Goal: Register for event/course

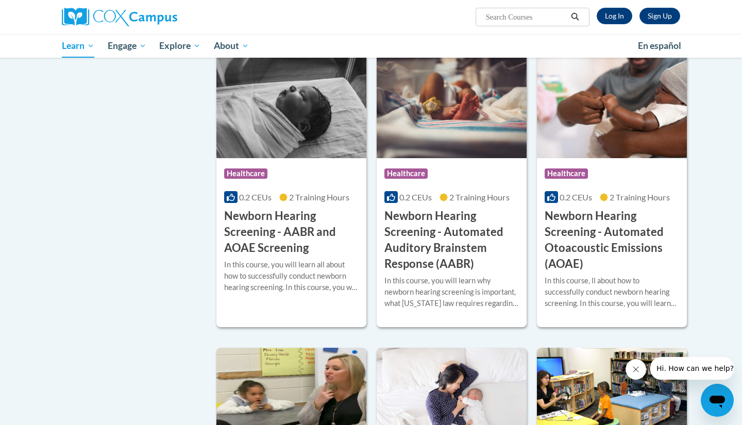
scroll to position [1882, 0]
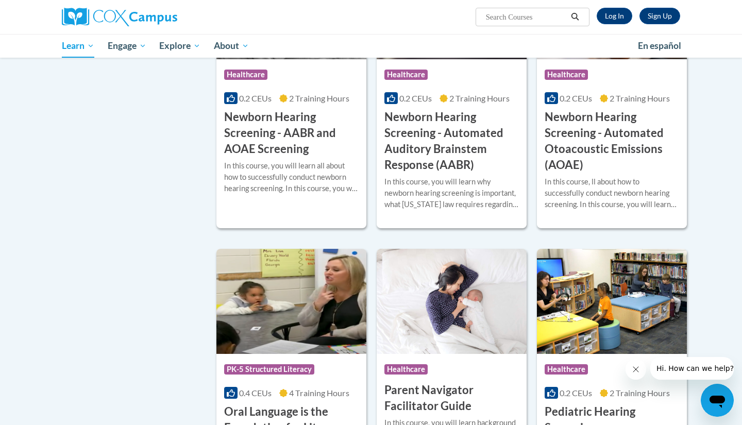
click at [499, 22] on input "Search..." at bounding box center [526, 17] width 82 height 12
type input "course 1"
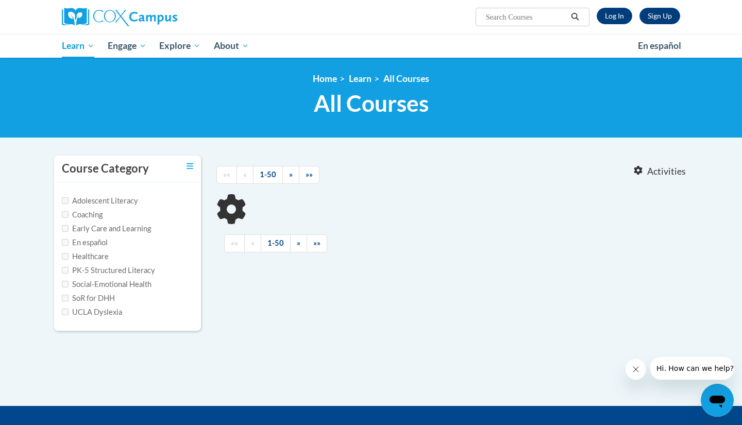
type input "course 1"
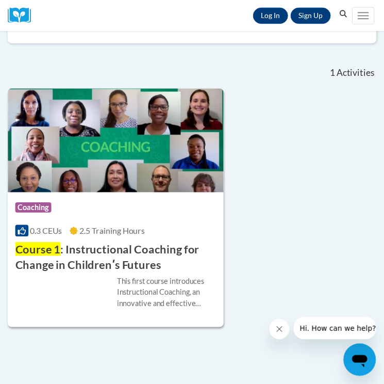
scroll to position [252, 0]
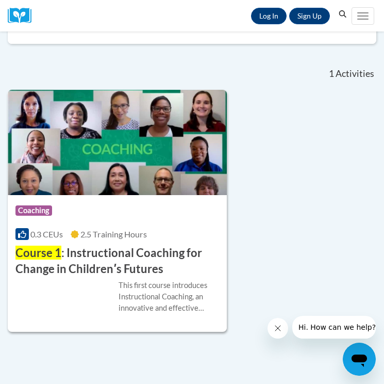
click at [340, 15] on icon "Search" at bounding box center [342, 14] width 9 height 8
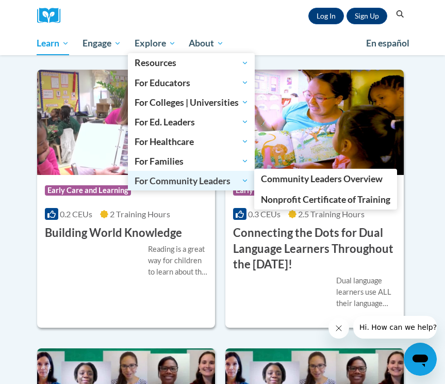
scroll to position [621, 0]
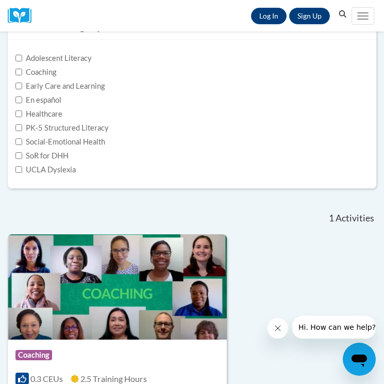
scroll to position [142, 0]
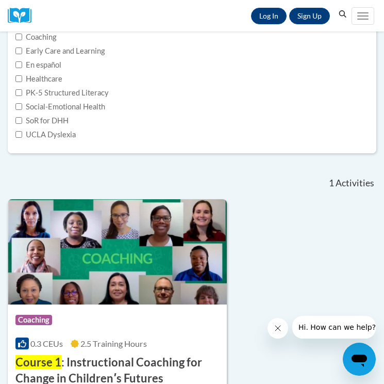
click at [344, 16] on icon "Search" at bounding box center [342, 14] width 9 height 8
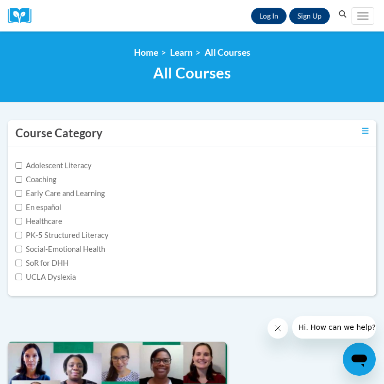
click at [341, 15] on icon "Search" at bounding box center [343, 14] width 8 height 8
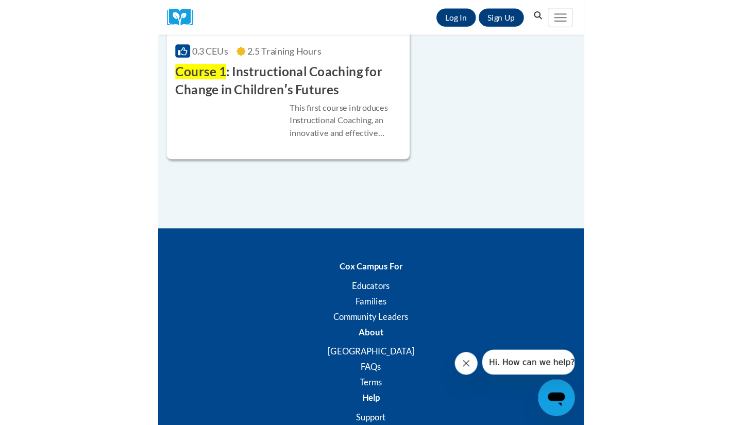
scroll to position [252, 0]
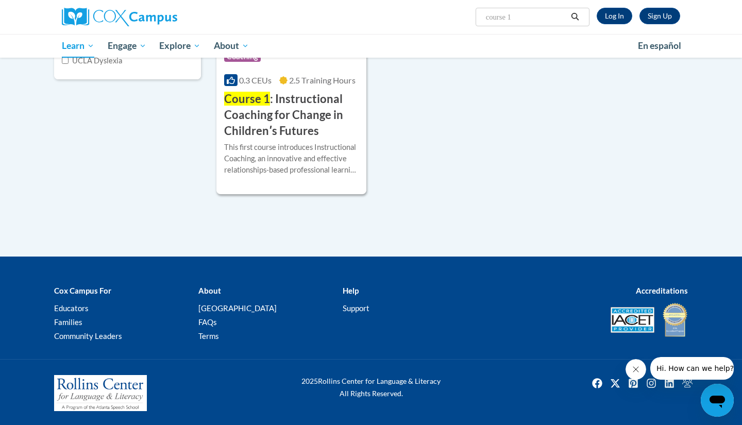
click at [384, 23] on span "Search Search... course 1" at bounding box center [533, 17] width 114 height 19
drag, startPoint x: 522, startPoint y: 20, endPoint x: 446, endPoint y: 21, distance: 75.8
click at [384, 21] on div "Sign Up Log In Search Search... course 1" at bounding box center [477, 13] width 423 height 26
type input "oral language"
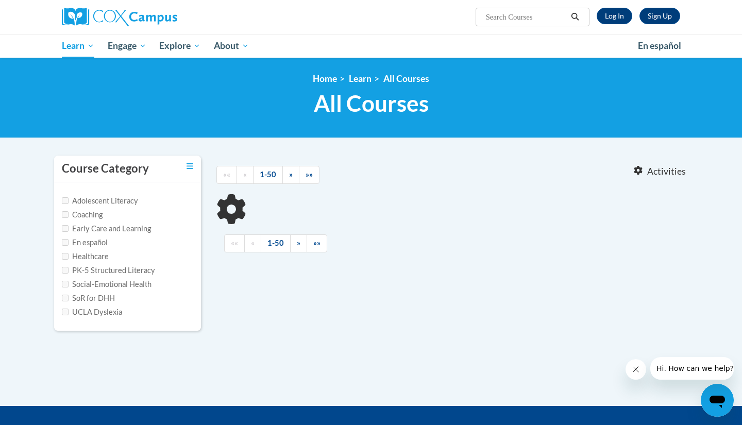
type input "oral language"
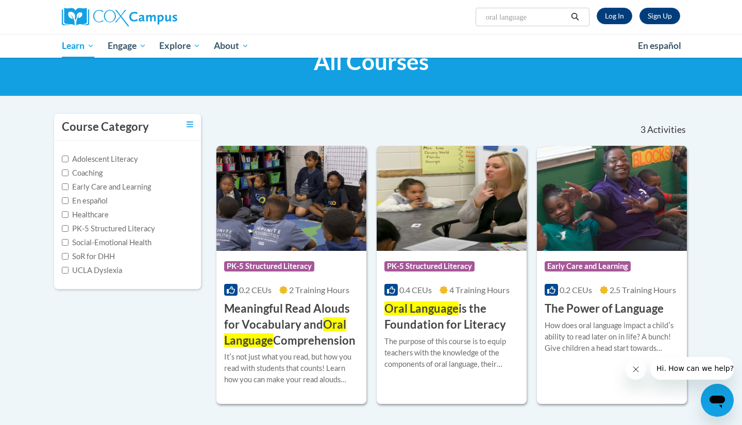
scroll to position [43, 0]
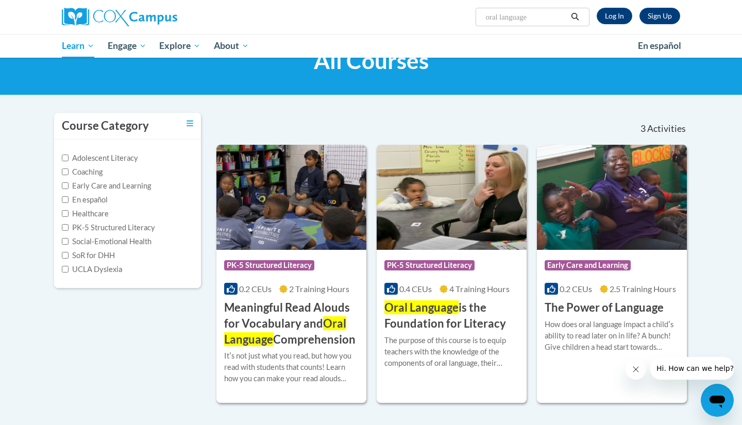
click at [477, 324] on h3 "Oral Language is the Foundation for Literacy" at bounding box center [452, 316] width 135 height 32
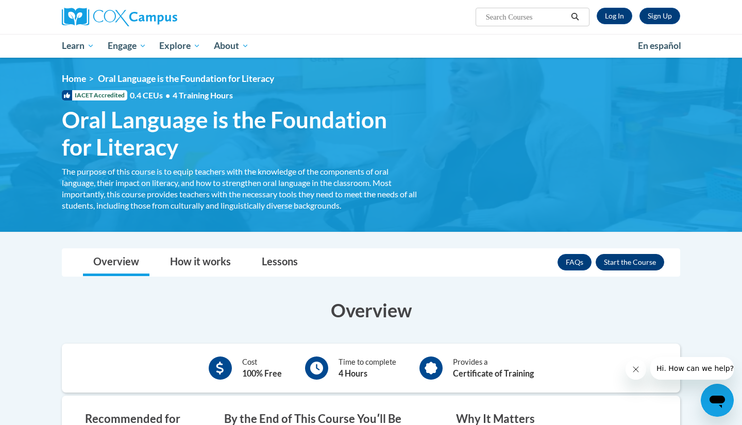
click at [631, 263] on button "Enroll" at bounding box center [630, 262] width 69 height 16
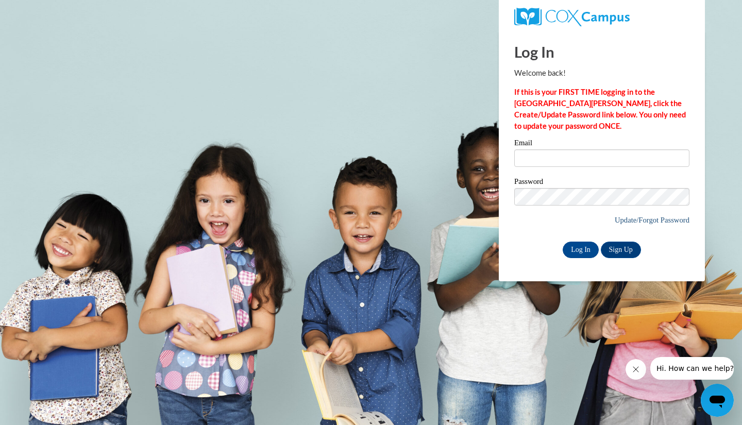
click at [629, 220] on link "Update/Forgot Password" at bounding box center [652, 220] width 75 height 8
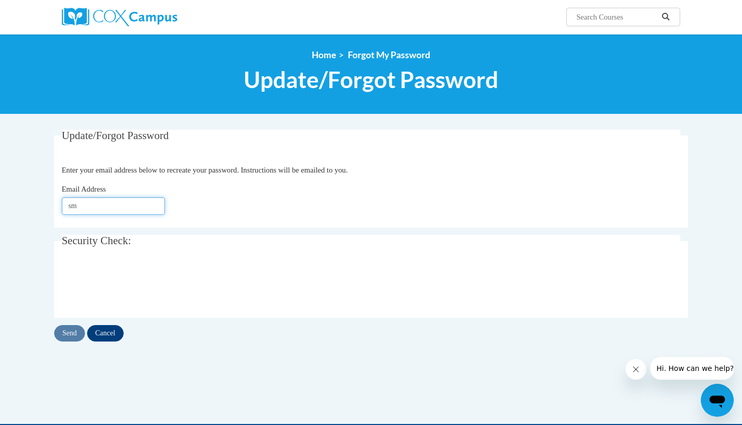
type input "s"
type input "[EMAIL_ADDRESS][DOMAIN_NAME]"
click at [75, 337] on input "Send" at bounding box center [69, 333] width 31 height 16
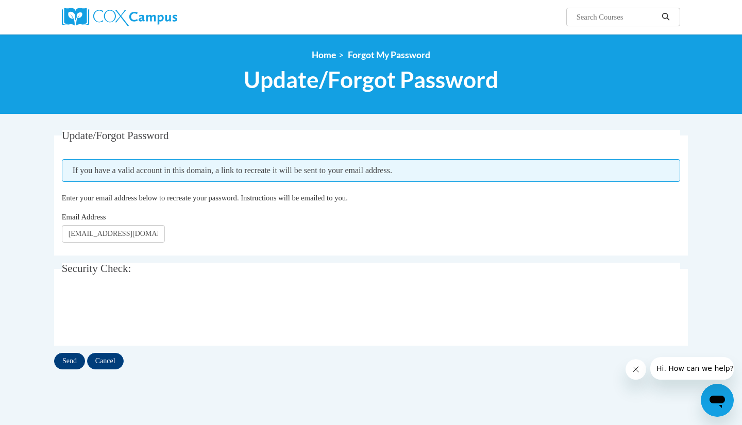
click at [69, 359] on input "Send" at bounding box center [69, 361] width 31 height 16
click at [67, 363] on input "Send" at bounding box center [69, 361] width 31 height 16
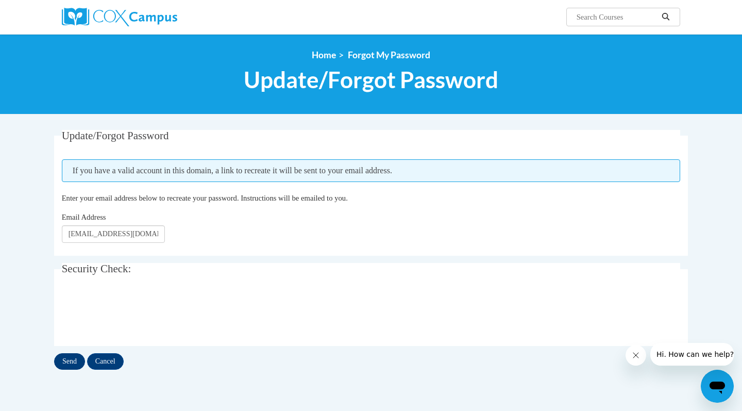
click at [74, 365] on input "Send" at bounding box center [69, 361] width 31 height 16
click at [97, 360] on input "Cancel" at bounding box center [105, 361] width 37 height 16
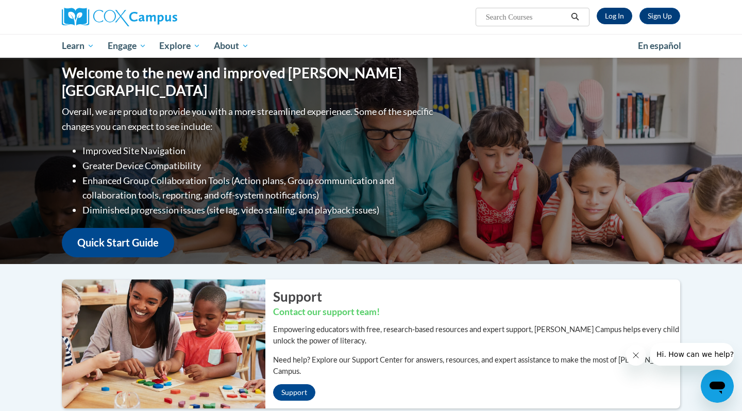
click at [610, 15] on link "Log In" at bounding box center [615, 16] width 36 height 16
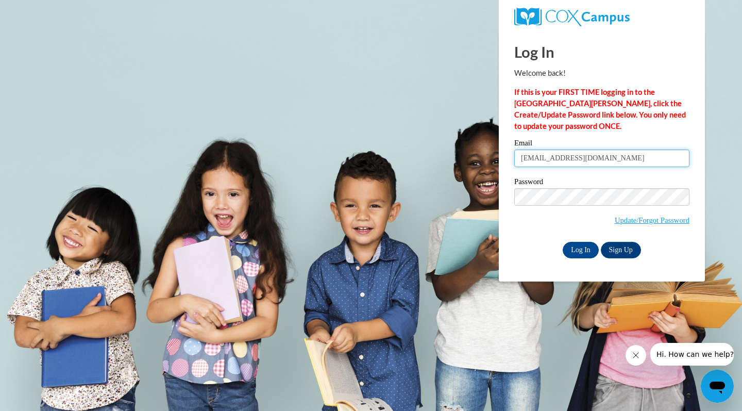
type input "[EMAIL_ADDRESS][DOMAIN_NAME]"
click at [572, 247] on input "Log In" at bounding box center [581, 250] width 36 height 16
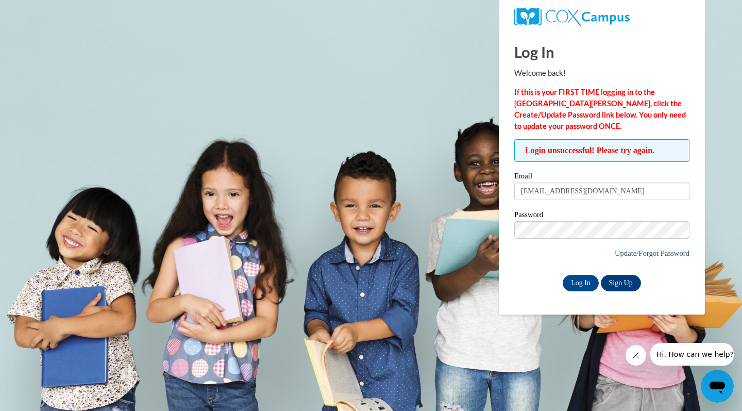
click at [644, 250] on link "Update/Forgot Password" at bounding box center [652, 253] width 75 height 8
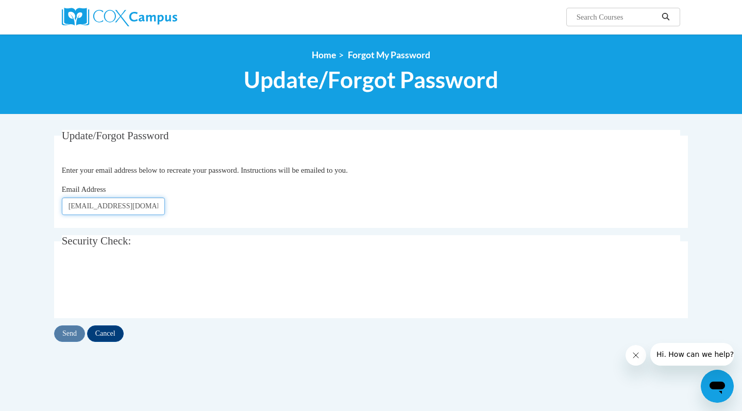
type input "[EMAIL_ADDRESS][DOMAIN_NAME]"
click at [71, 332] on input "Send" at bounding box center [69, 333] width 31 height 16
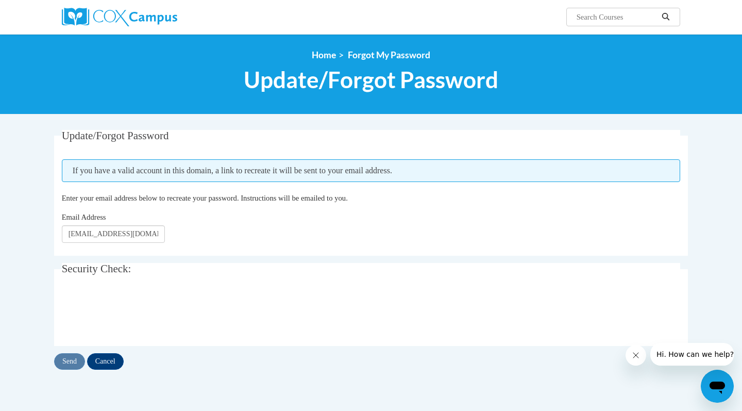
click at [682, 351] on span "Hi. How can we help?" at bounding box center [695, 354] width 77 height 8
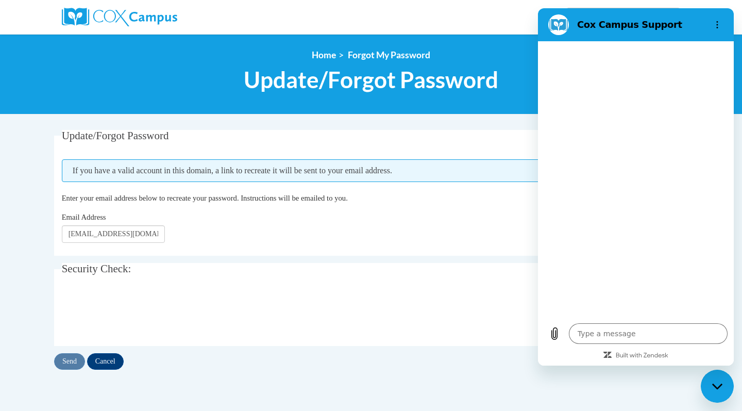
type textarea "x"
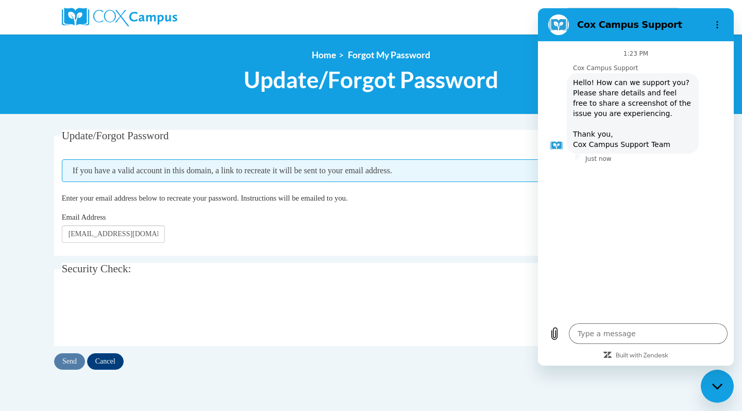
scroll to position [211, 0]
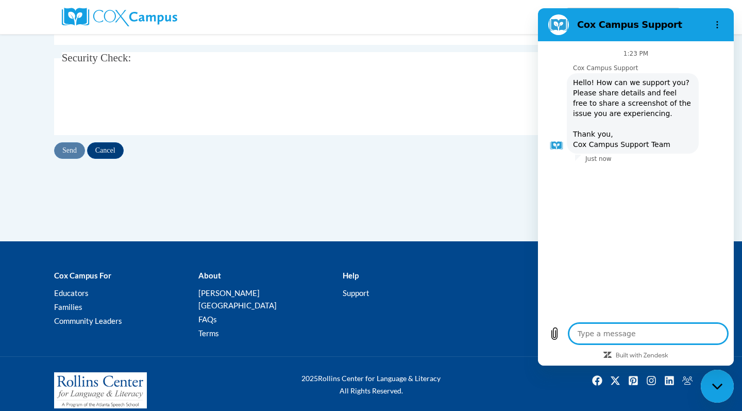
click at [638, 329] on textarea at bounding box center [648, 333] width 159 height 21
type textarea "i"
type textarea "x"
type textarea "I"
type textarea "x"
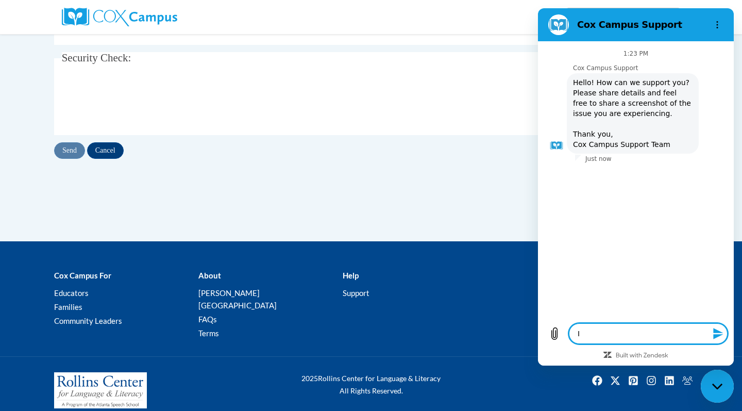
type textarea "I c"
type textarea "x"
type textarea "I ca"
type textarea "x"
type textarea "I can"
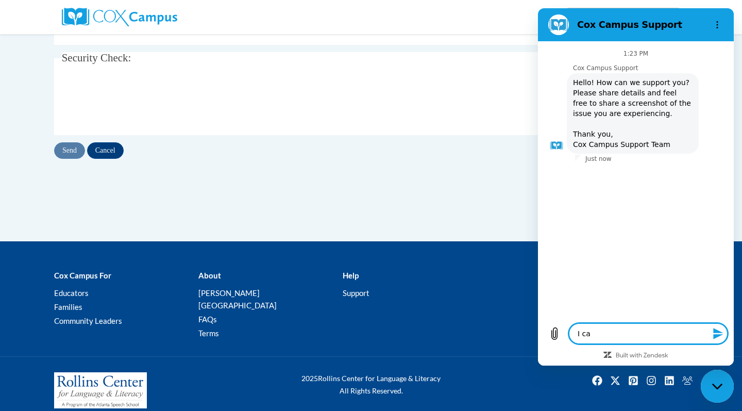
type textarea "x"
type textarea "I can'"
type textarea "x"
type textarea "I can't"
type textarea "x"
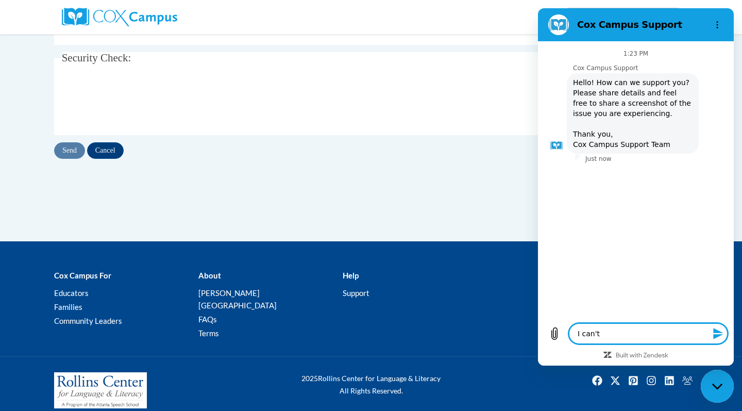
type textarea "I can't"
type textarea "x"
type textarea "I can't g"
type textarea "x"
type textarea "I can't ge"
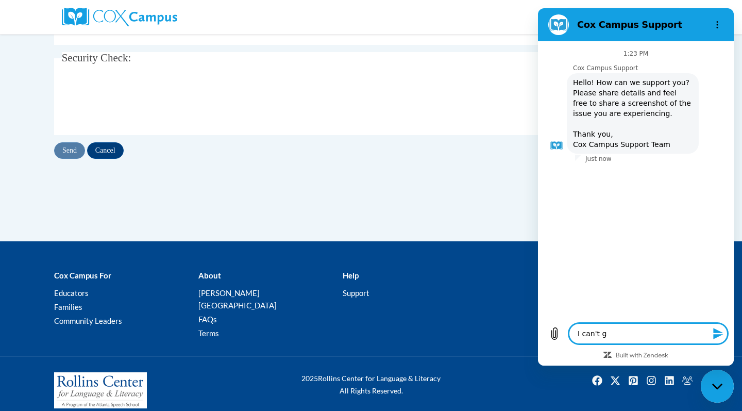
type textarea "x"
type textarea "I can't get"
type textarea "x"
type textarea "I can't get"
type textarea "x"
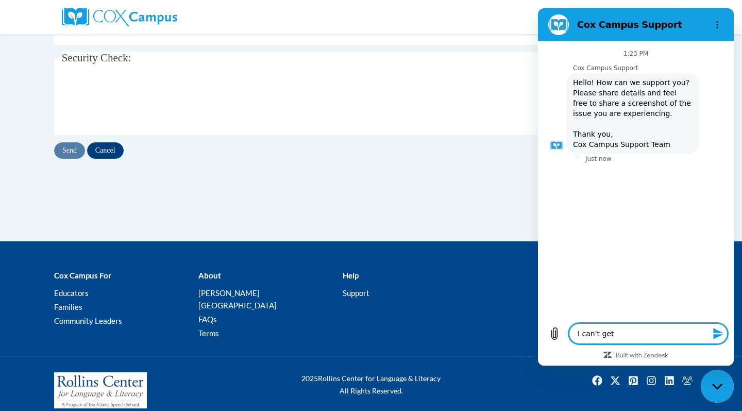
type textarea "I can't get i"
type textarea "x"
type textarea "I can't get in"
type textarea "x"
type textarea "I can't get int"
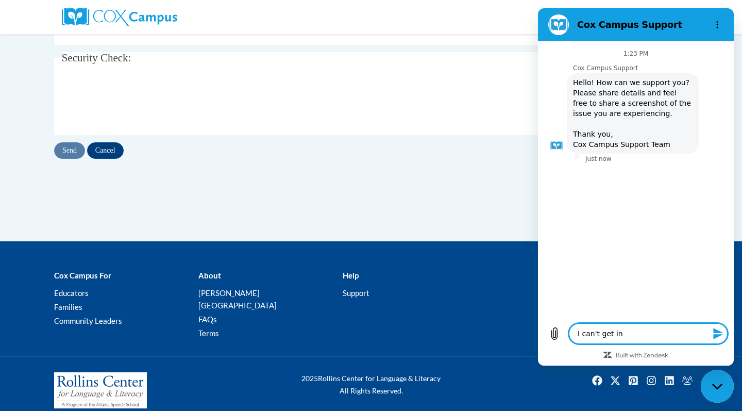
type textarea "x"
type textarea "I can't get into"
type textarea "x"
type textarea "I can't get into"
type textarea "x"
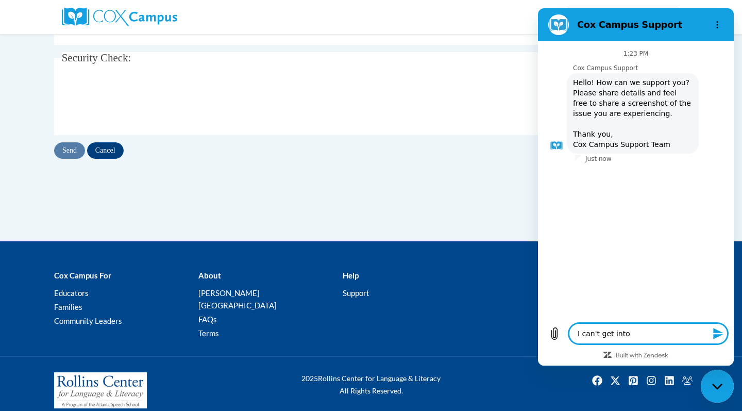
type textarea "I can't get into t"
type textarea "x"
type textarea "I can't get into th"
type textarea "x"
type textarea "I can't get into the"
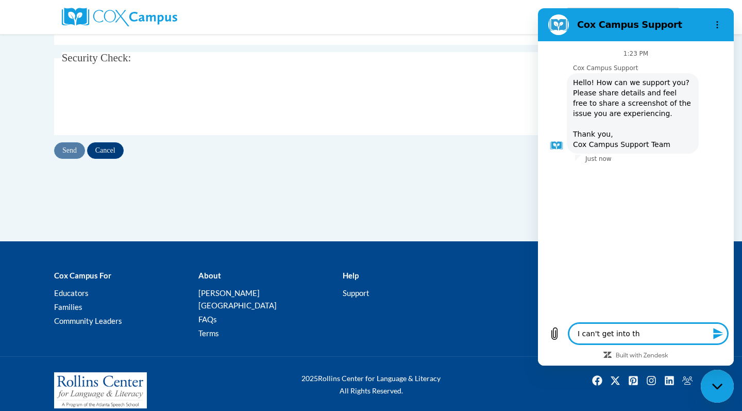
type textarea "x"
type textarea "I can't get into the"
type textarea "x"
type textarea "I can't get into the a"
type textarea "x"
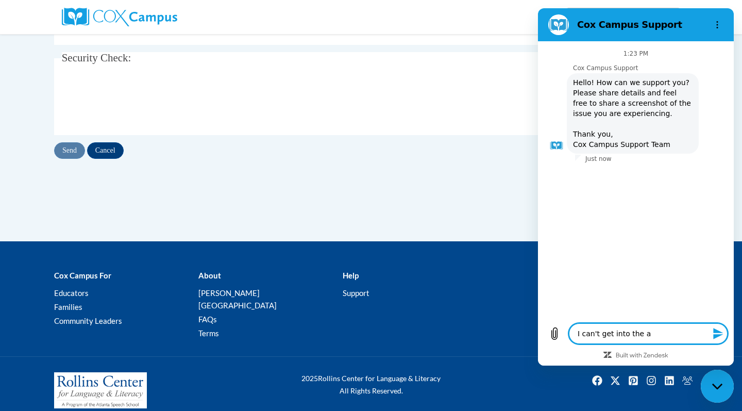
type textarea "I can't get into the as"
type textarea "x"
type textarea "I can't get into the as\"
type textarea "x"
type textarea "I can't get into the as"
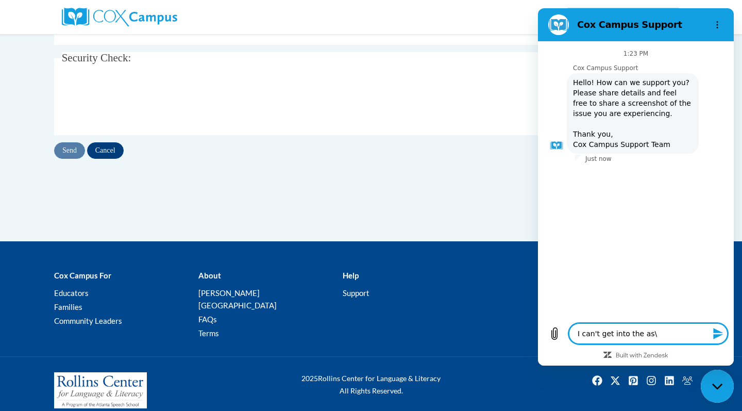
type textarea "x"
type textarea "I can't get into the a"
type textarea "x"
type textarea "I can't get into the"
type textarea "x"
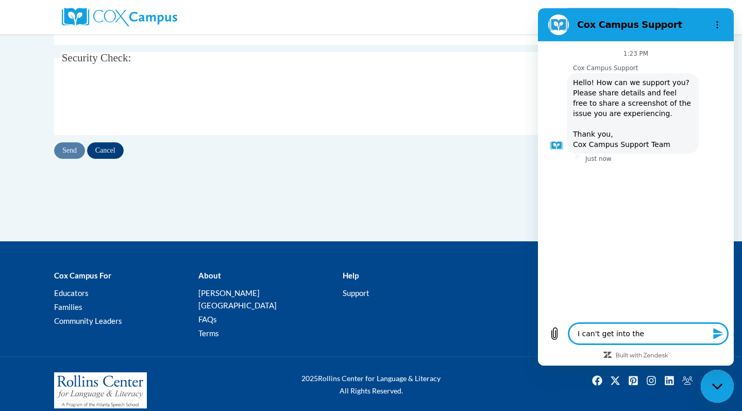
type textarea "I can't get into the s"
type textarea "x"
type textarea "I can't get into the sy"
type textarea "x"
type textarea "I can't get into the sys"
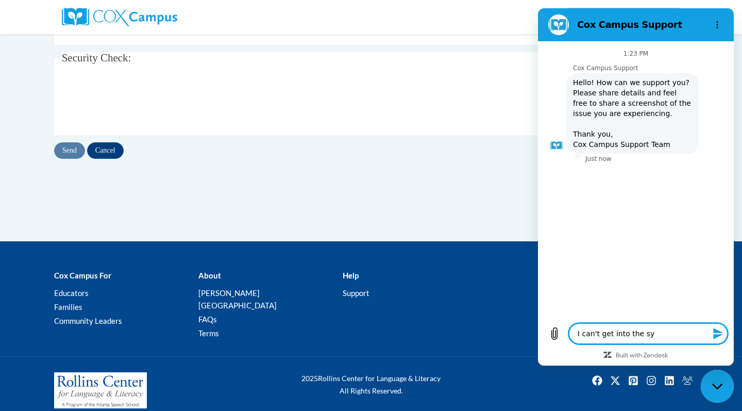
type textarea "x"
type textarea "I can't get into the syst"
type textarea "x"
type textarea "I can't get into the syste"
type textarea "x"
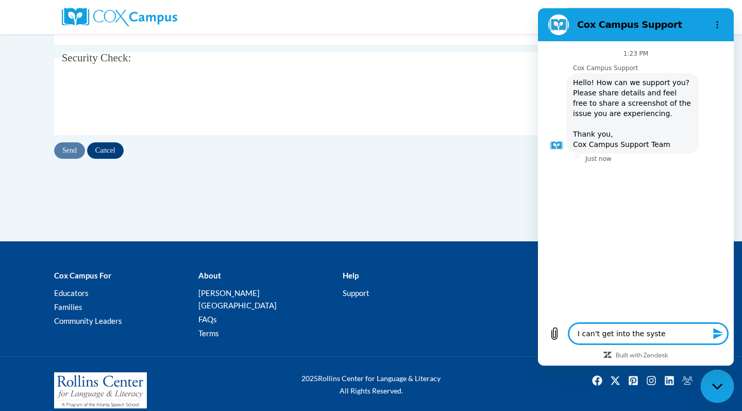
type textarea "I can't get into the system"
type textarea "x"
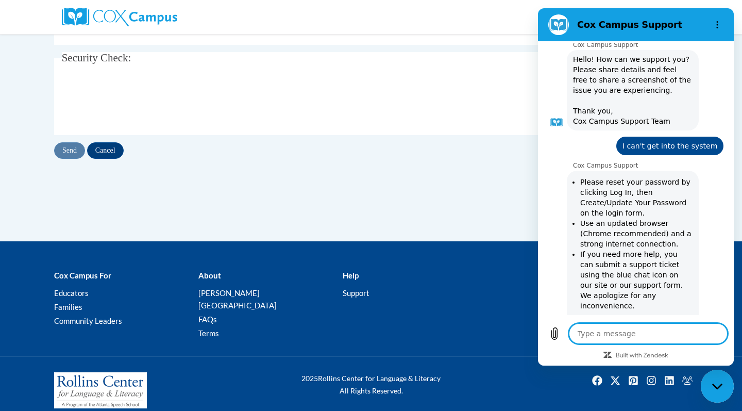
scroll to position [170, 0]
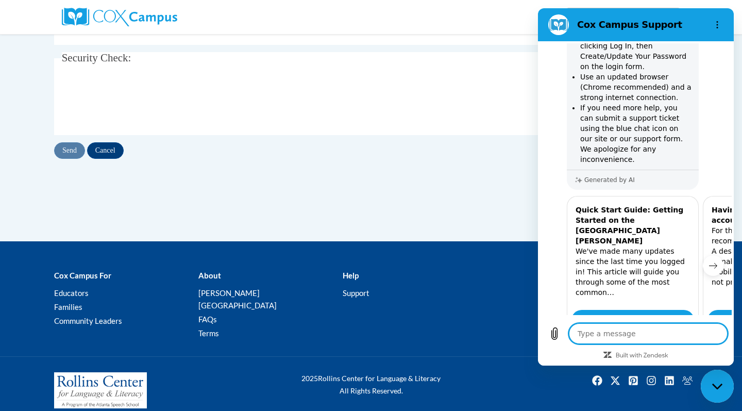
type textarea "x"
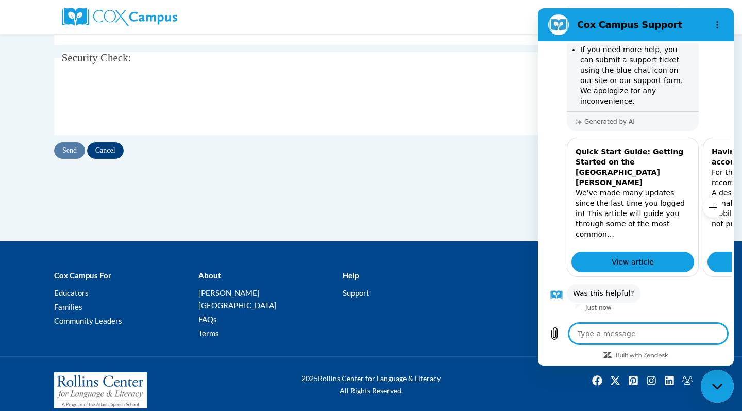
scroll to position [230, 0]
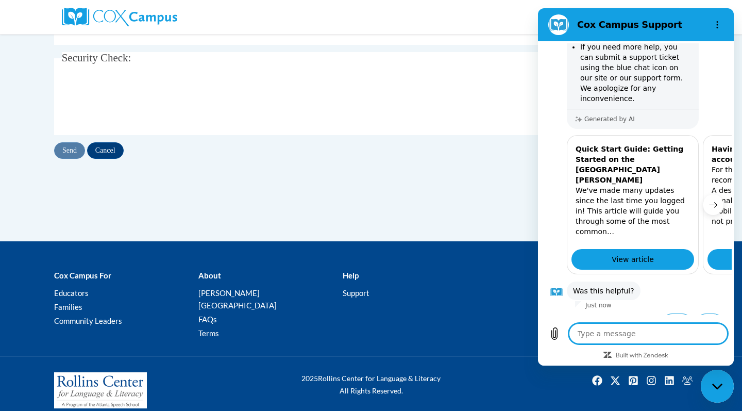
type textarea "i"
type textarea "x"
type textarea "I"
type textarea "x"
type textarea "I d"
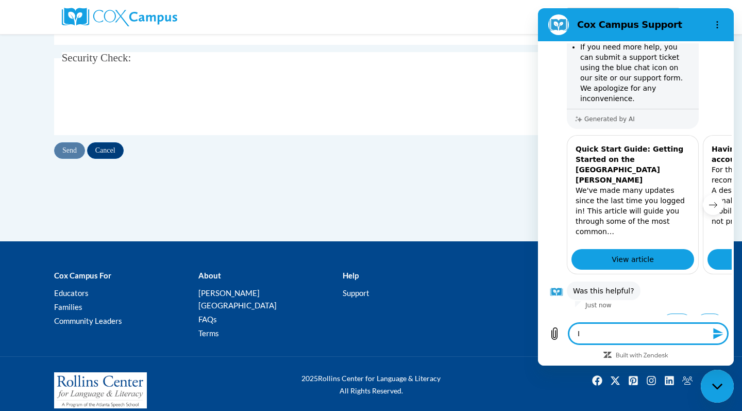
type textarea "x"
type textarea "I di"
type textarea "x"
type textarea "I did"
type textarea "x"
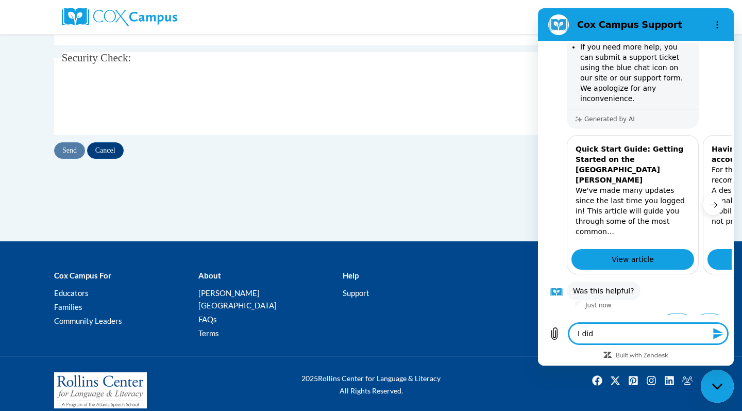
type textarea "I did"
type textarea "x"
type textarea "I did t"
type textarea "x"
type textarea "I did th"
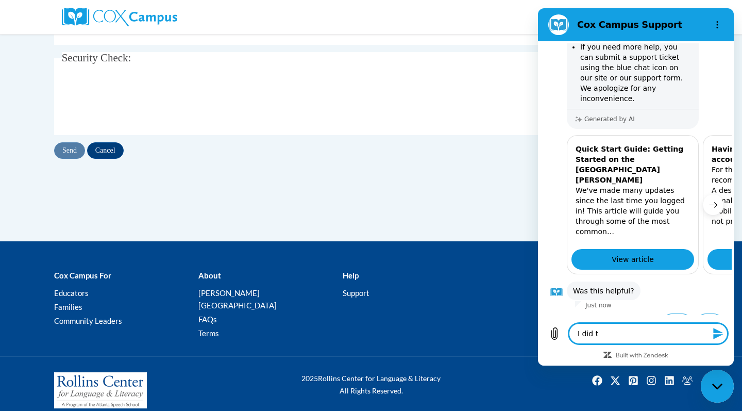
type textarea "x"
type textarea "I did tha"
type textarea "x"
type textarea "I did that"
type textarea "x"
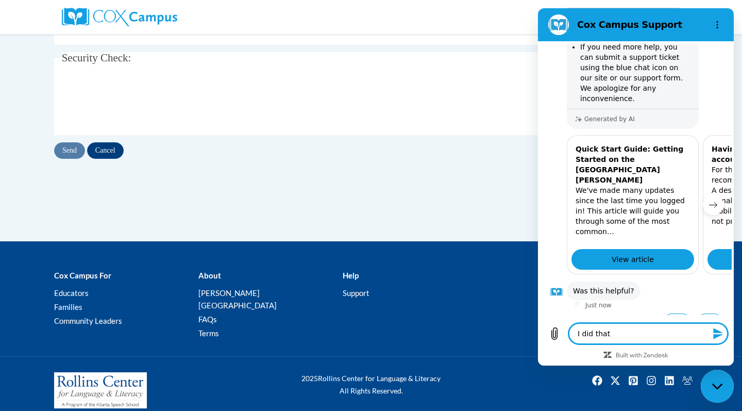
type textarea "I did that."
type textarea "x"
type textarea "I did that.."
type textarea "x"
type textarea "I did that..."
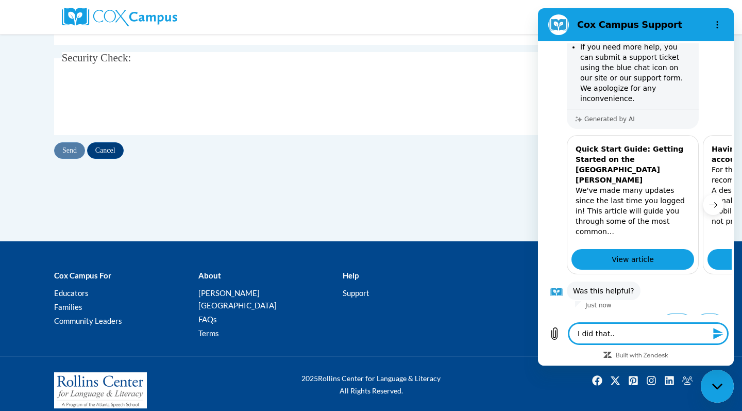
type textarea "x"
type textarea "I did that...."
type textarea "x"
type textarea "I did that...."
type textarea "x"
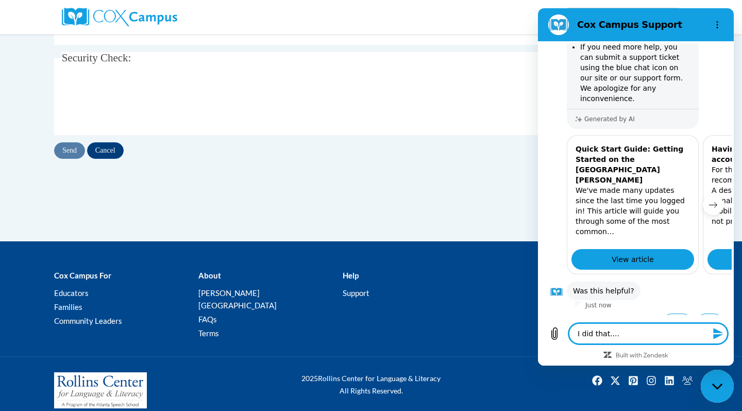
type textarea "I did that.... n"
type textarea "x"
type textarea "I did that.... no"
type textarea "x"
type textarea "I did that.... no"
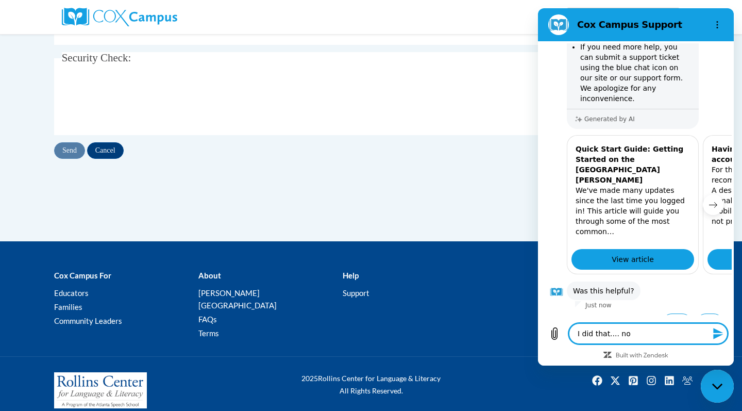
type textarea "x"
type textarea "I did that.... no e"
type textarea "x"
type textarea "I did that.... no em"
type textarea "x"
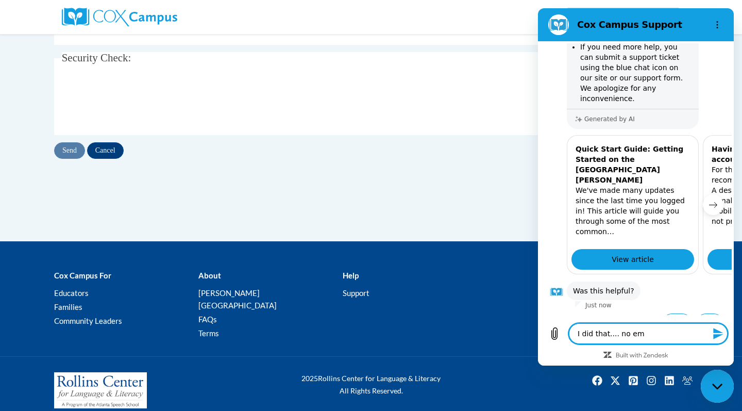
type textarea "I did that.... no ema"
type textarea "x"
type textarea "I did that.... no emai"
type textarea "x"
type textarea "I did that.... no email"
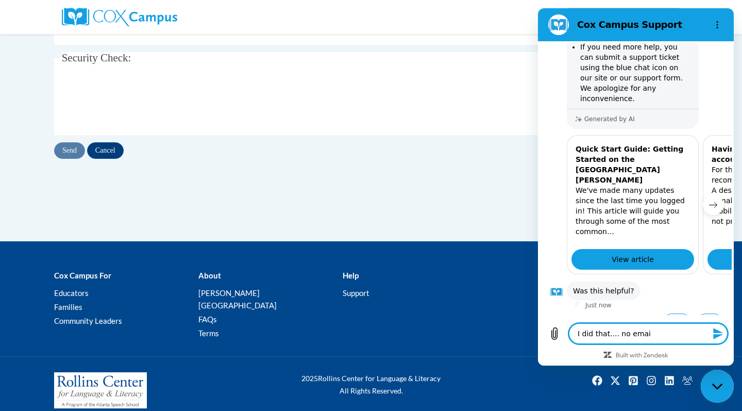
type textarea "x"
type textarea "I did that.... no email"
type textarea "x"
type textarea "I did that.... no email h"
type textarea "x"
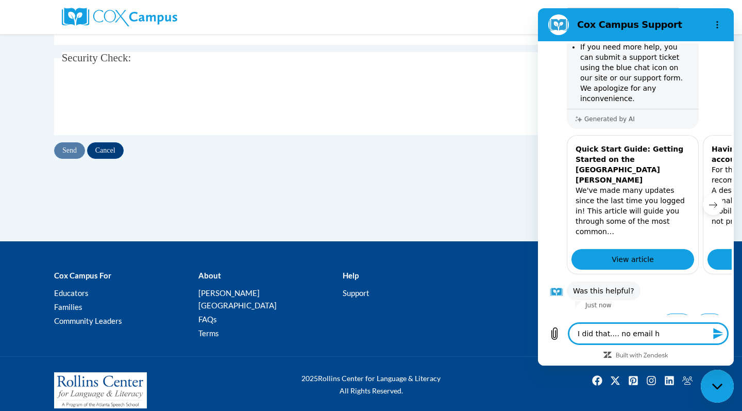
type textarea "I did that.... no email ha"
type textarea "x"
type textarea "I did that.... no email has"
type textarea "x"
type textarea "I did that.... no email has"
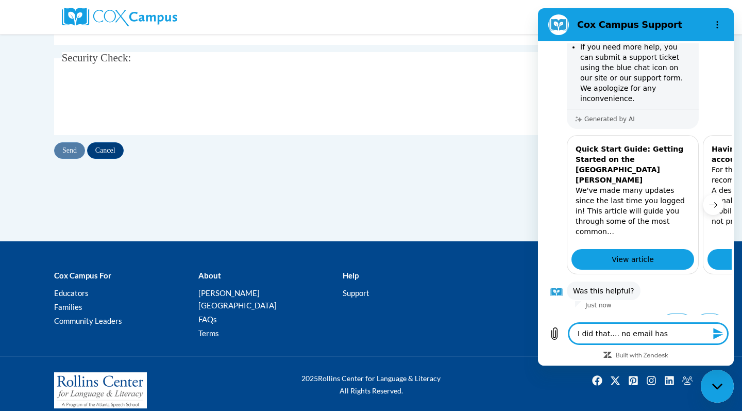
type textarea "x"
type textarea "I did that.... no email has b"
type textarea "x"
type textarea "I did that.... no email has be"
type textarea "x"
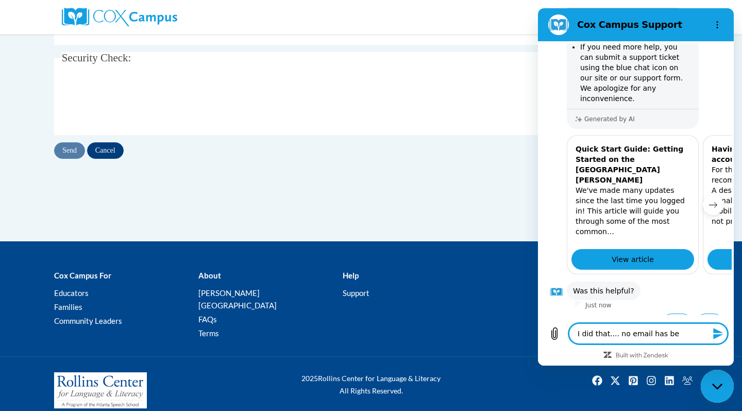
type textarea "I did that.... no email has ben"
type textarea "x"
type textarea "I did that.... no email has benn"
type textarea "x"
type textarea "I did that.... no email has Benn"
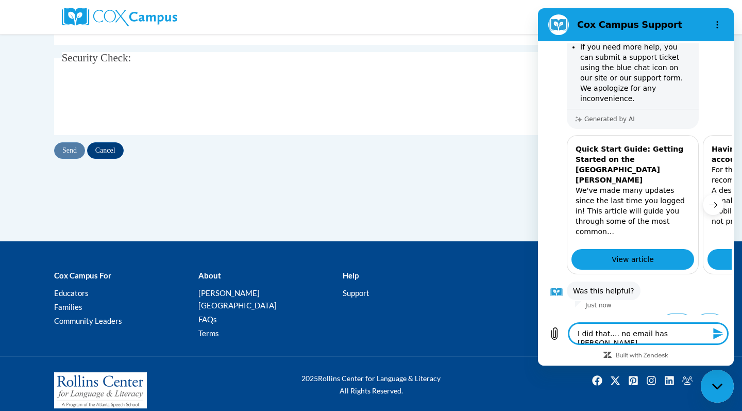
type textarea "x"
type textarea "I did that.... no email has Benn"
type textarea "x"
type textarea "I did that.... no email has Ben"
type textarea "x"
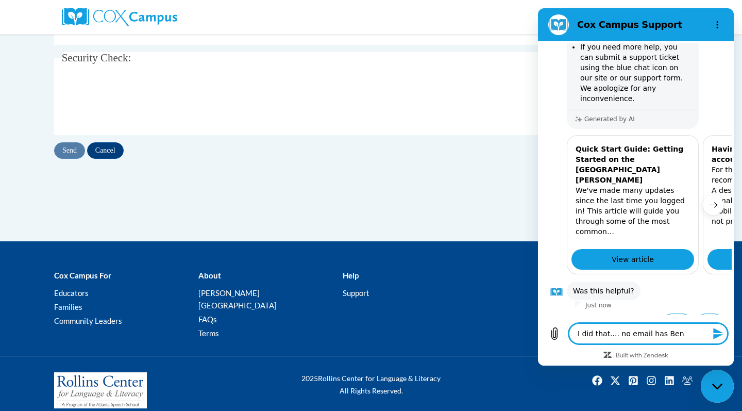
type textarea "I did that.... no email has Be"
type textarea "x"
type textarea "I did that.... no email has B"
type textarea "x"
type textarea "I did that.... no email has Be"
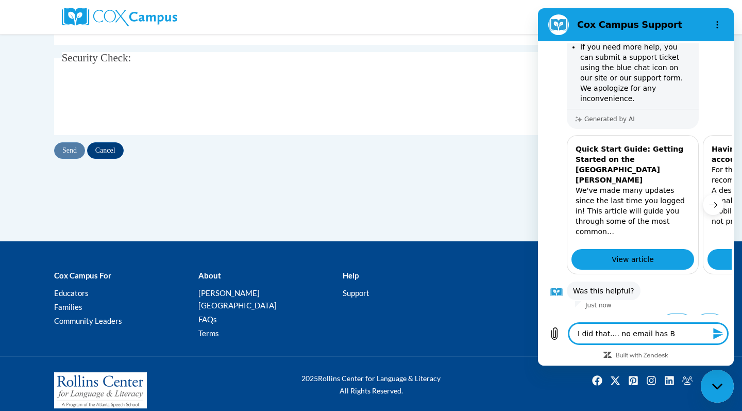
type textarea "x"
type textarea "I did that.... no email has Bee"
type textarea "x"
type textarea "I did that.... no email has Been"
type textarea "x"
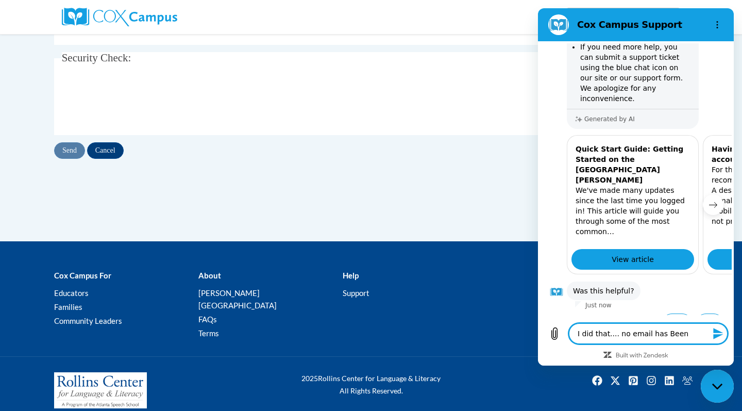
type textarea "I did that.... no email has Been"
type textarea "x"
type textarea "I did that.... no email has Been s"
type textarea "x"
type textarea "I did that.... no email has Been se"
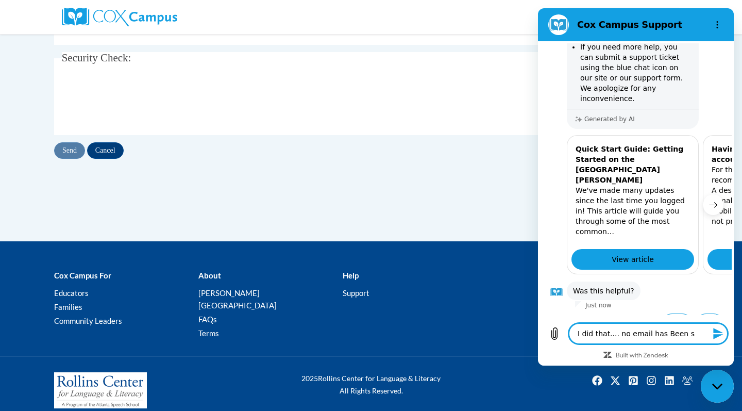
type textarea "x"
type textarea "I did that.... no email has Been sen"
type textarea "x"
type textarea "I did that.... no email has Been sent"
type textarea "x"
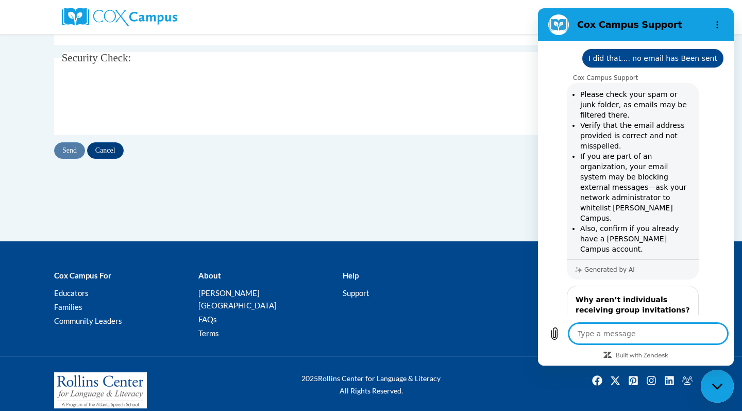
scroll to position [597, 0]
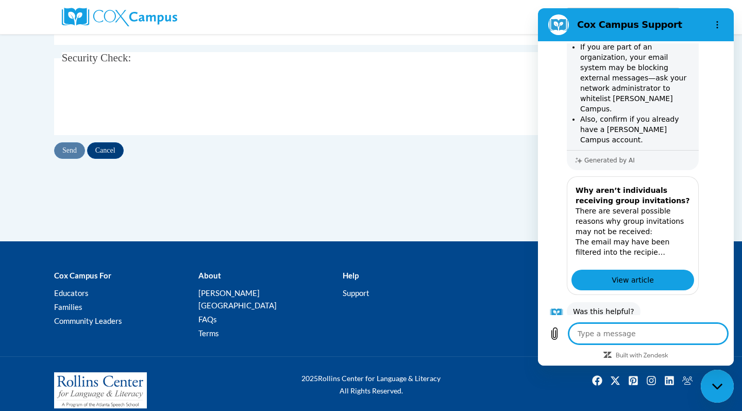
type textarea "x"
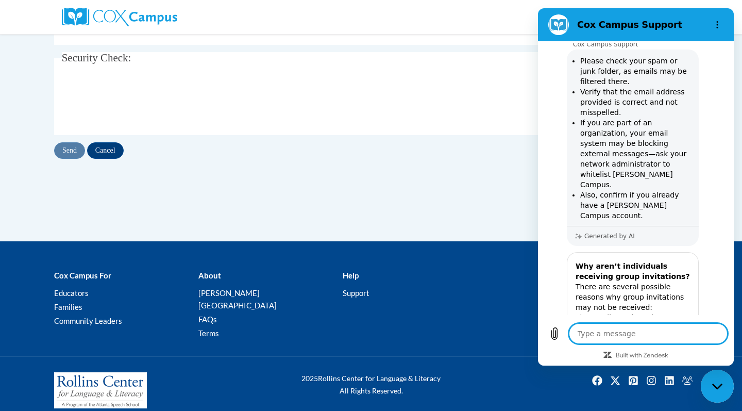
scroll to position [483, 0]
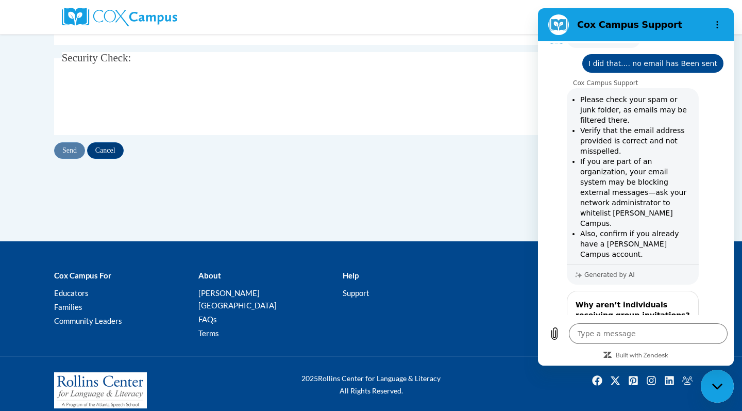
drag, startPoint x: 111, startPoint y: 148, endPoint x: 127, endPoint y: 104, distance: 47.6
click at [127, 104] on div "Update/Forgot Password Please enter your email address If you have a valid acco…" at bounding box center [371, 39] width 634 height 240
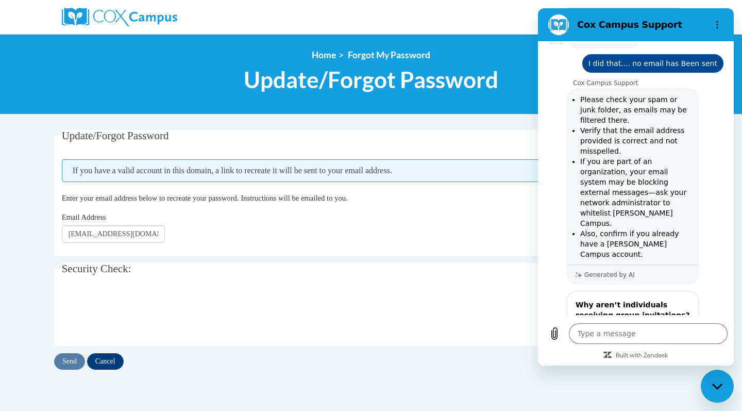
scroll to position [0, 0]
drag, startPoint x: 67, startPoint y: 231, endPoint x: 177, endPoint y: 239, distance: 110.1
click at [177, 239] on div "Email Address tsmalls1@my.westga.edu" at bounding box center [371, 226] width 619 height 31
type input "z"
type input "smalls.1222t@gmail.com"
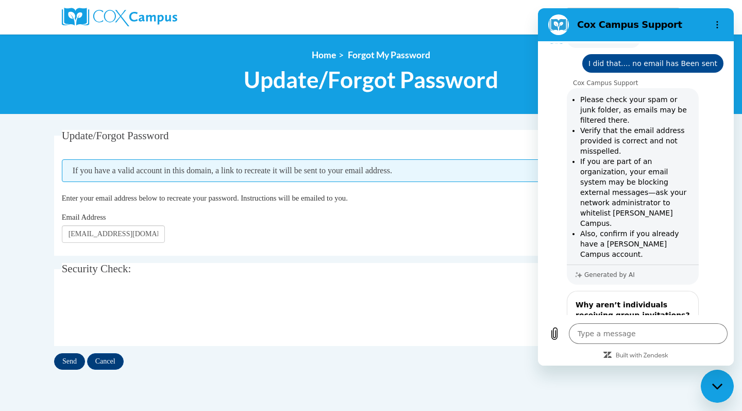
click at [76, 360] on input "Send" at bounding box center [69, 361] width 31 height 16
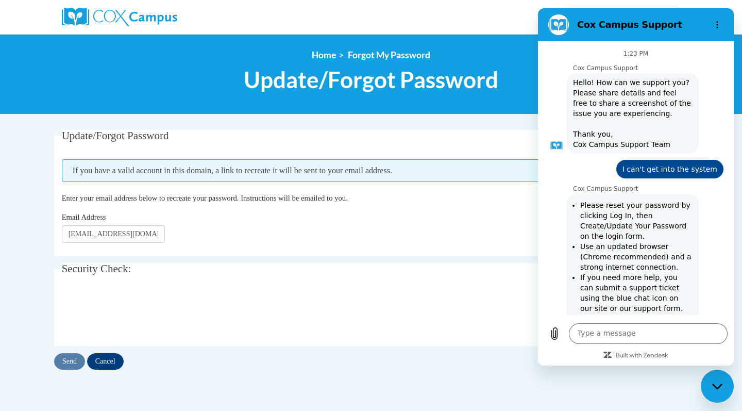
scroll to position [597, 0]
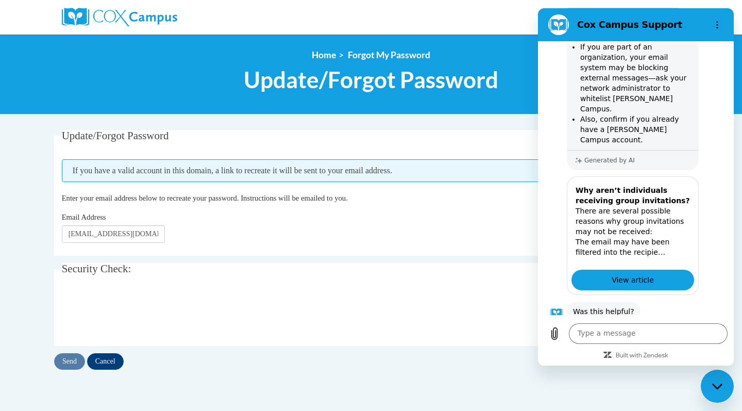
click at [395, 233] on div "Email Address smalls.1222t@gmail.com" at bounding box center [371, 226] width 619 height 31
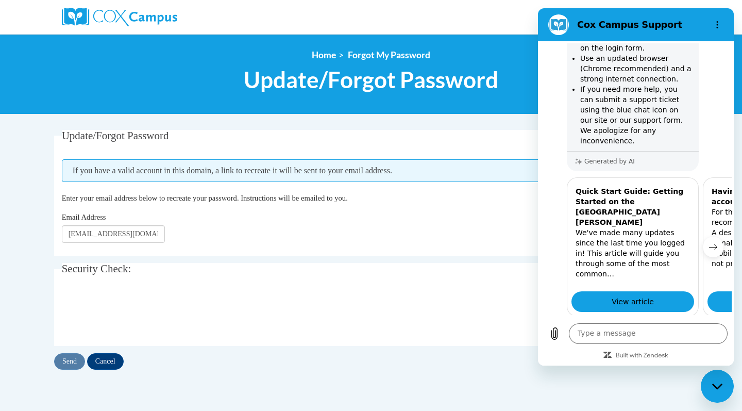
scroll to position [199, 0]
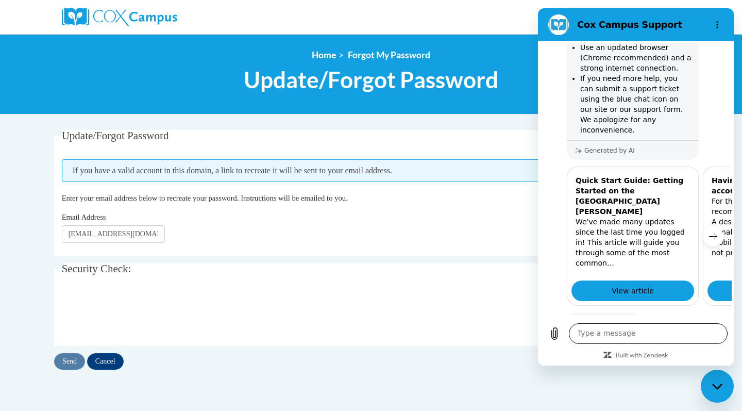
click at [602, 335] on textarea at bounding box center [648, 333] width 159 height 21
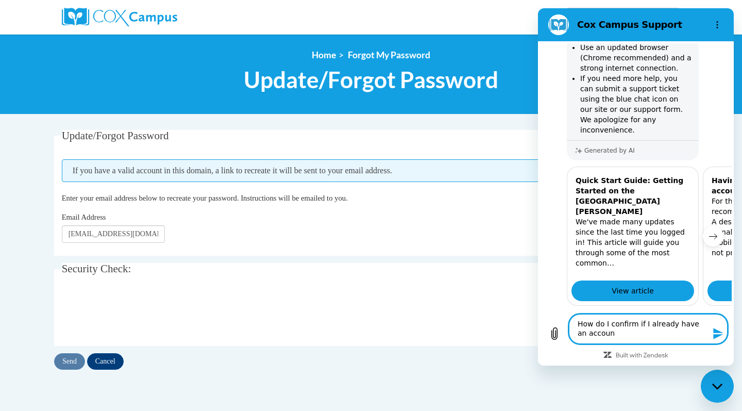
type textarea "How do I confirm if I already have an account"
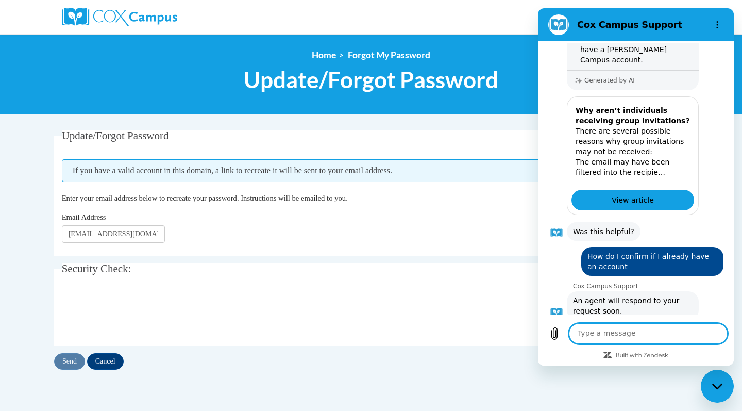
scroll to position [676, 0]
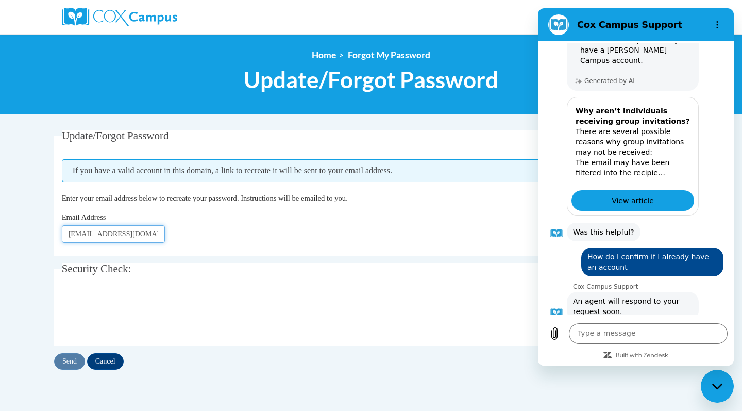
drag, startPoint x: 153, startPoint y: 236, endPoint x: 0, endPoint y: 228, distance: 153.3
type input "tsmalls1@my.westga.edu"
click button "Refresh captcha" at bounding box center [0, 0] width 0 height 0
click at [154, 235] on input "tsmalls1@my.westga.edu" at bounding box center [113, 234] width 103 height 18
click at [153, 233] on input "tsmalls1@my.westga.edu" at bounding box center [113, 234] width 103 height 18
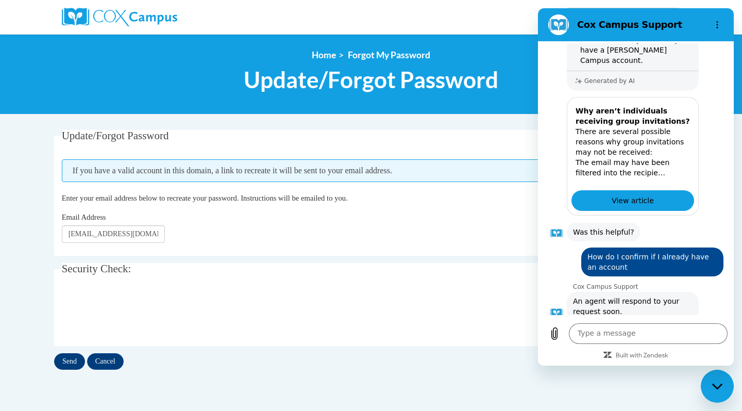
click at [70, 359] on input "Send" at bounding box center [69, 361] width 31 height 16
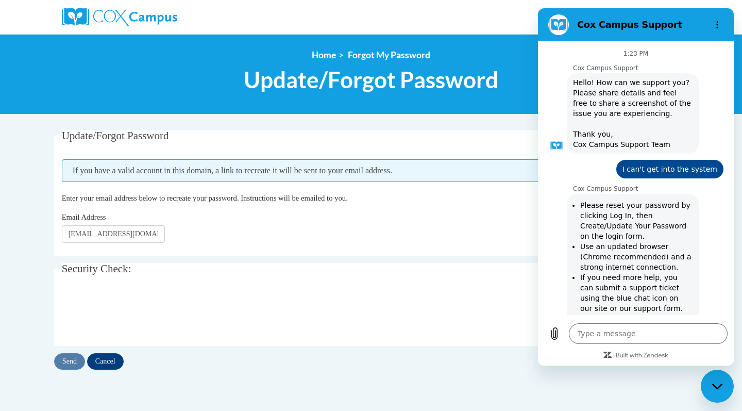
scroll to position [676, 0]
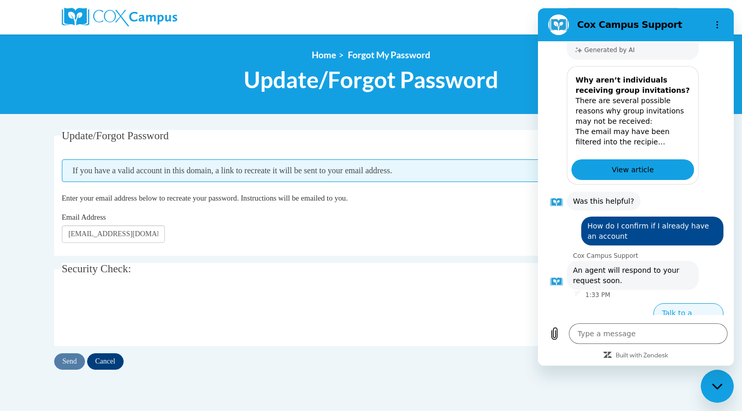
click at [694, 305] on button "Talk to a human" at bounding box center [689, 318] width 70 height 30
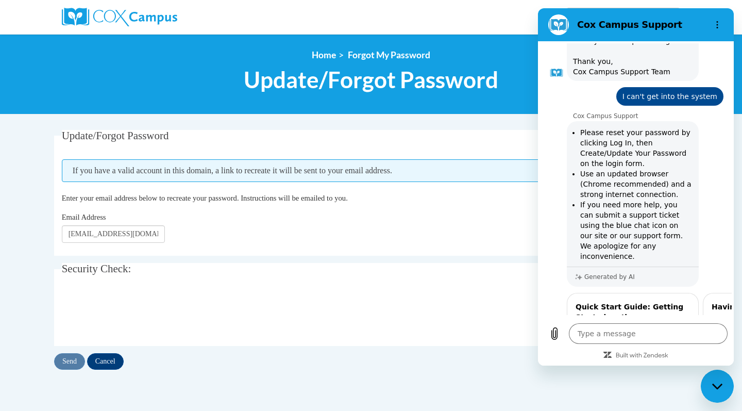
scroll to position [853, 0]
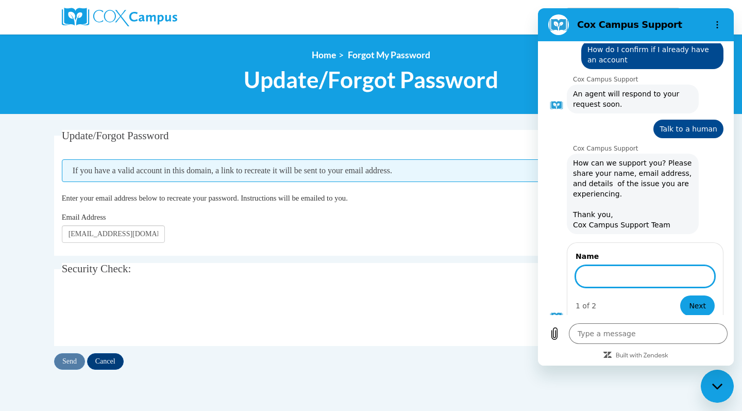
type textarea "x"
type input "Tanareal Smalls"
click at [703, 295] on button "Next" at bounding box center [698, 305] width 35 height 21
type textarea "x"
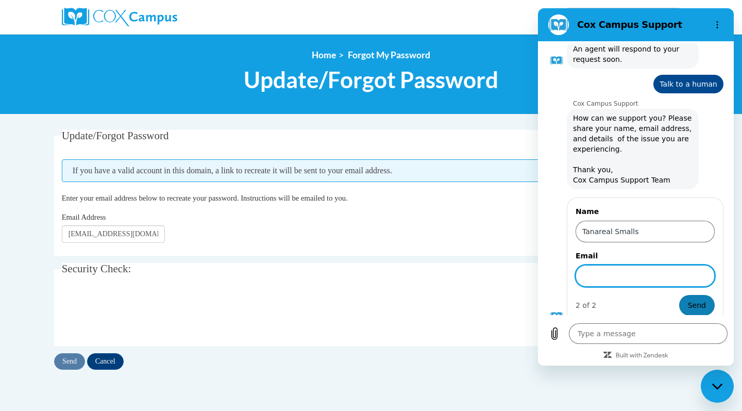
scroll to position [897, 0]
type input "s"
type input "[EMAIL_ADDRESS][DOMAIN_NAME]"
click at [689, 300] on span "Send" at bounding box center [697, 306] width 18 height 12
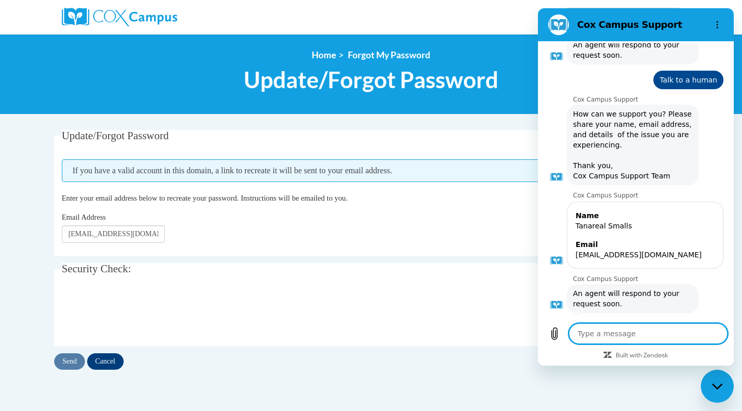
scroll to position [901, 0]
drag, startPoint x: 296, startPoint y: 232, endPoint x: 296, endPoint y: 225, distance: 6.7
click at [296, 232] on div "Email Address tsmalls1@my.westga.edu" at bounding box center [371, 226] width 619 height 31
type textarea "x"
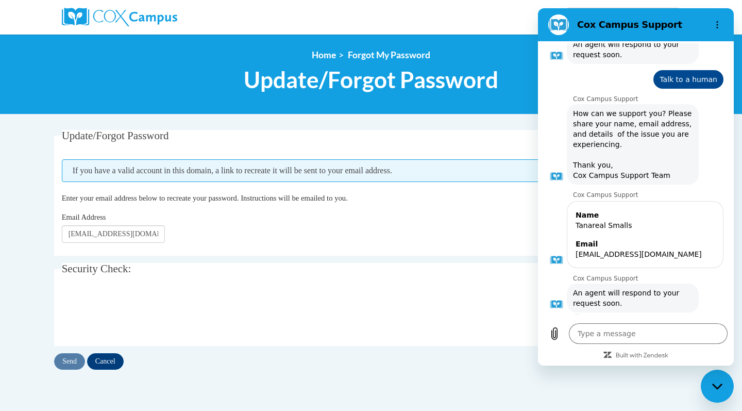
scroll to position [901, 0]
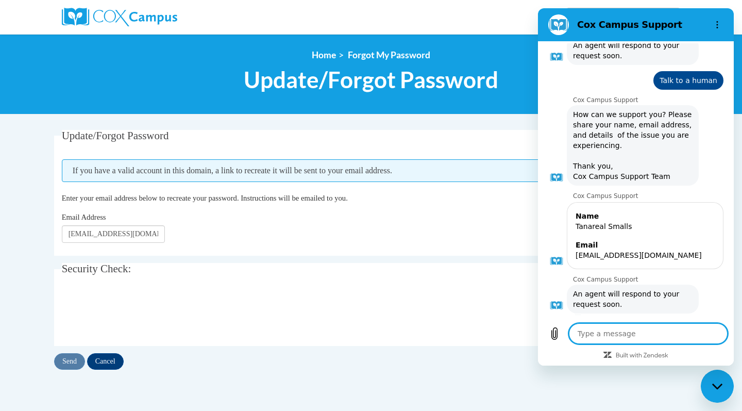
click at [610, 333] on textarea at bounding box center [648, 333] width 159 height 21
type textarea "o"
type textarea "x"
type textarea "ok"
type textarea "x"
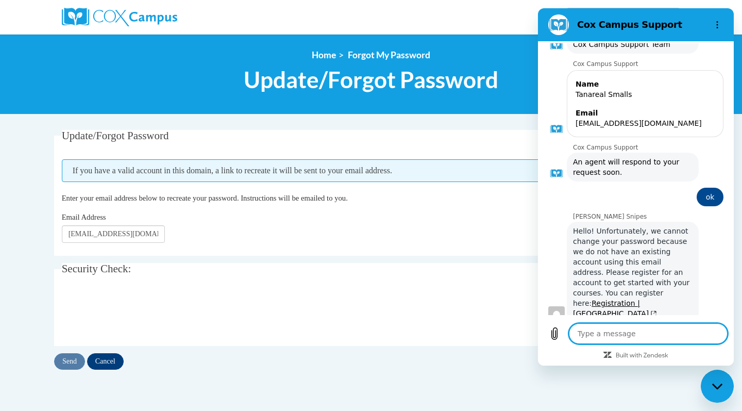
scroll to position [1032, 0]
click at [651, 300] on link "Registration | [PERSON_NAME][GEOGRAPHIC_DATA]" at bounding box center [615, 309] width 84 height 19
type textarea "x"
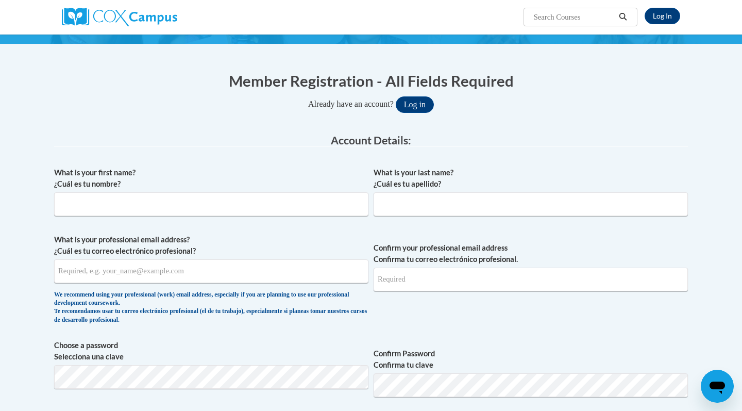
scroll to position [75, 0]
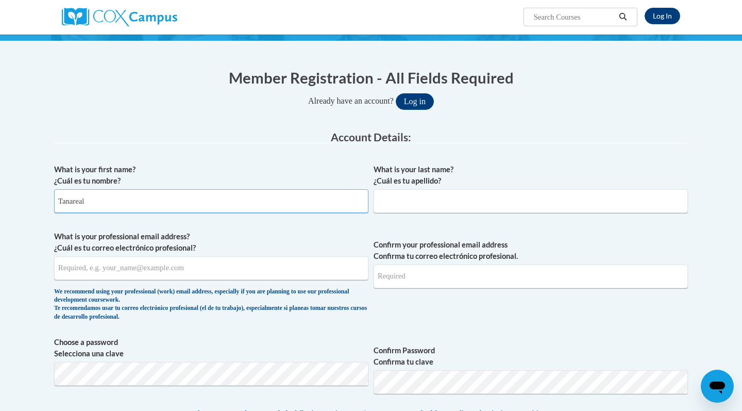
type input "Tanareal"
type input "Smalls"
type input "[EMAIL_ADDRESS][DOMAIN_NAME]"
click at [297, 342] on label "Choose a password Selecciona una clave" at bounding box center [211, 348] width 314 height 23
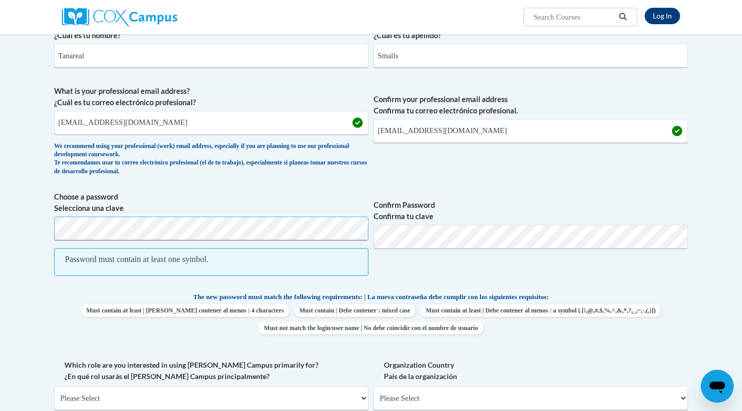
scroll to position [221, 0]
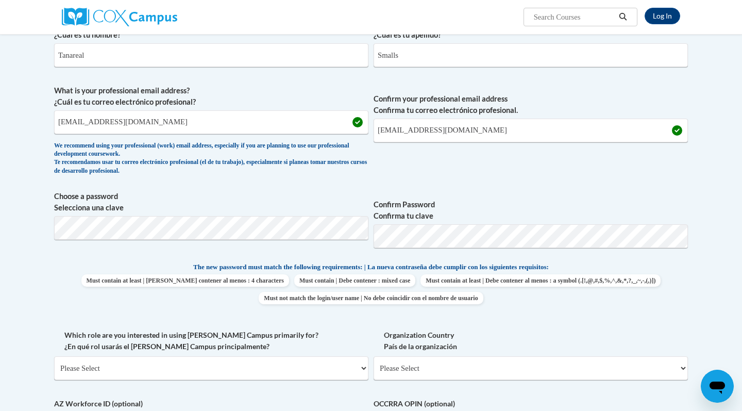
click at [442, 247] on span "Confirm Password Confirma tu clave" at bounding box center [531, 223] width 314 height 65
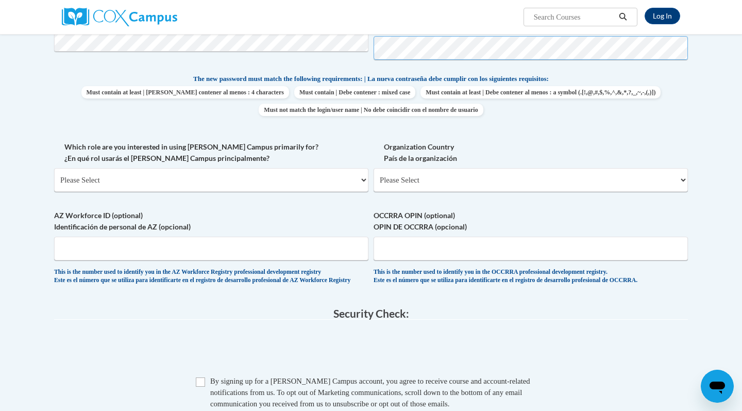
scroll to position [415, 0]
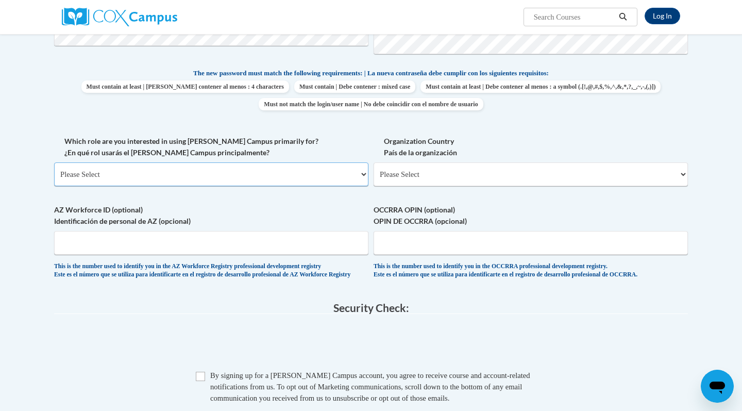
select select "5a18ea06-2b54-4451-96f2-d152daf9eac5"
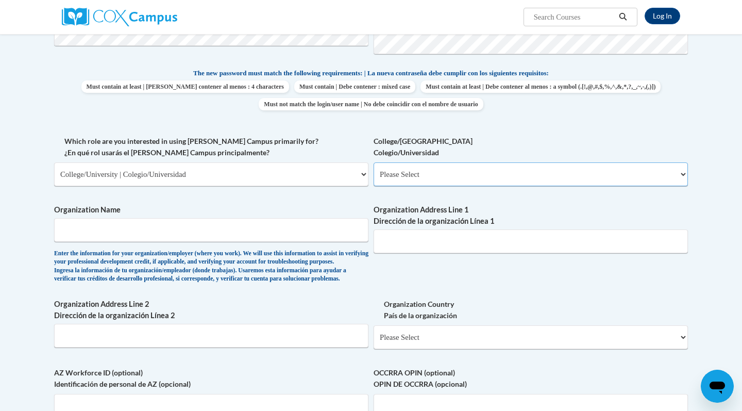
select select "99b32b07-cffc-426c-8bf6-0cd77760d84b"
type input "[GEOGRAPHIC_DATA][US_STATE]"
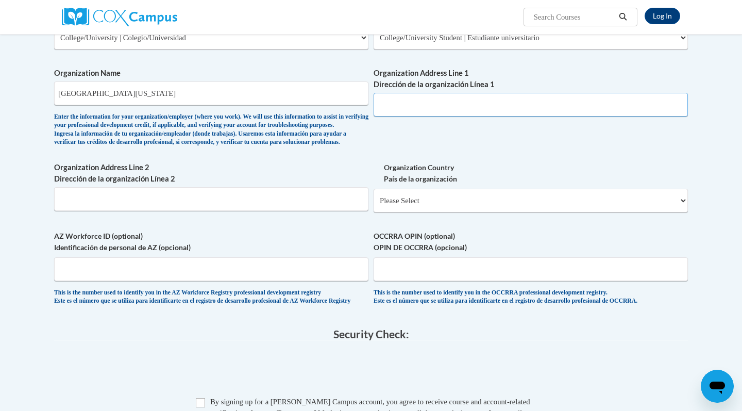
scroll to position [553, 0]
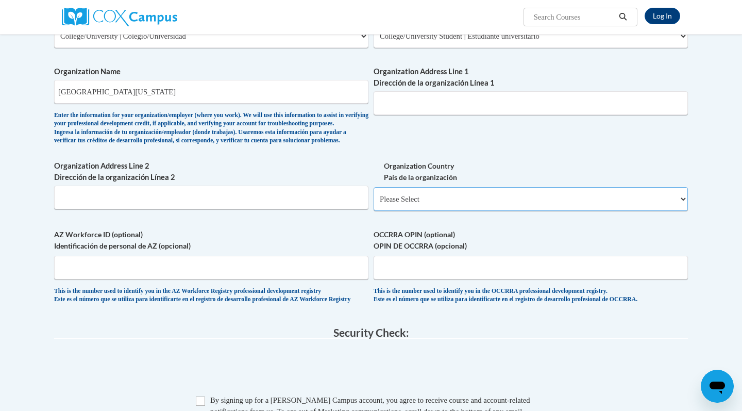
select select "ad49bcad-a171-4b2e-b99c-48b446064914"
select select
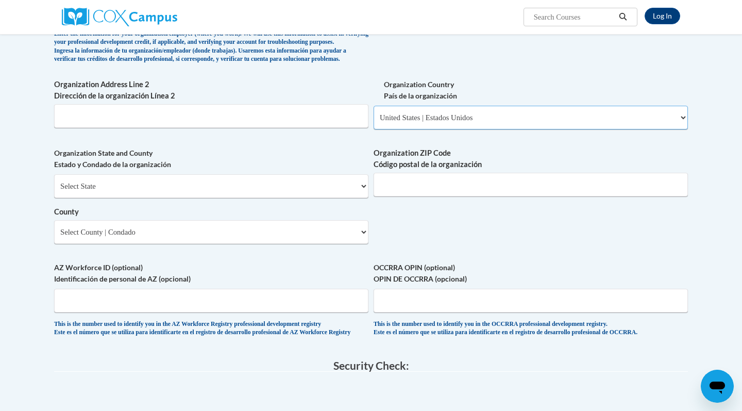
scroll to position [654, 0]
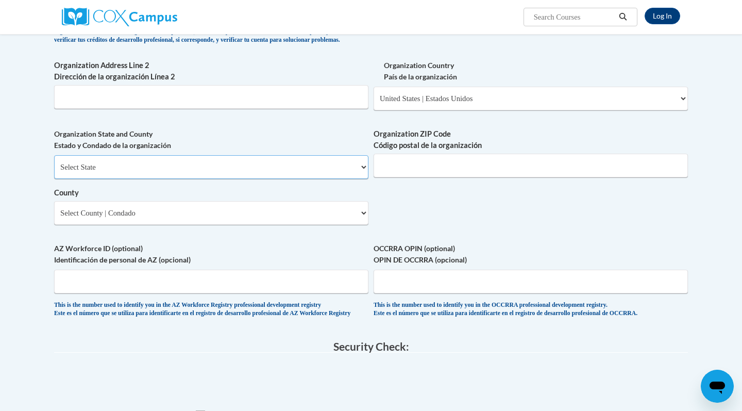
select select "[US_STATE]"
click at [204, 206] on select "County" at bounding box center [211, 213] width 314 height 24
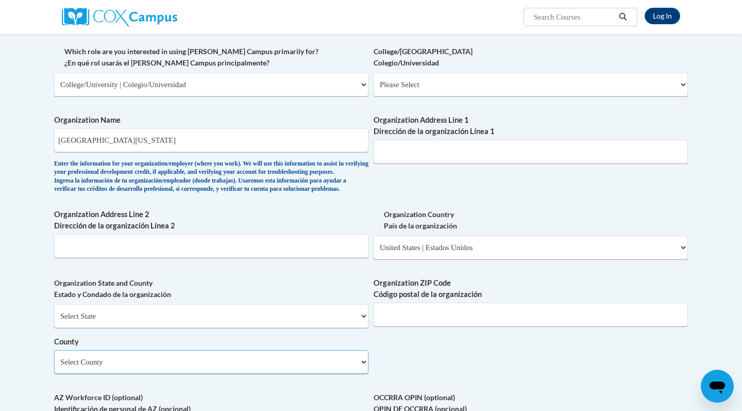
scroll to position [485, 0]
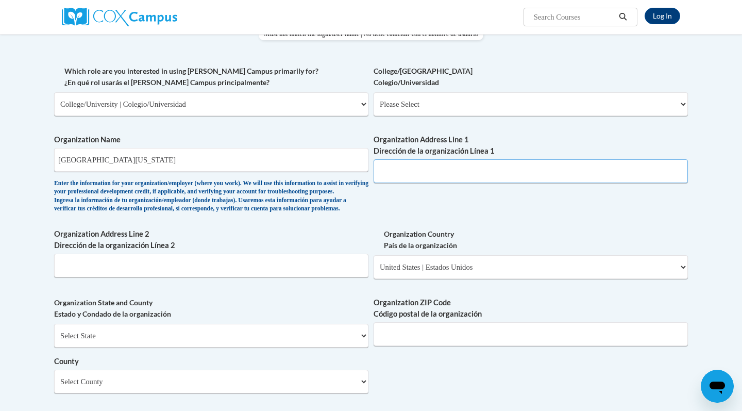
click at [422, 164] on input "Organization Address Line 1 Dirección de la organización Línea 1" at bounding box center [531, 171] width 314 height 24
click at [421, 219] on div "What is your first name? ¿Cuál es tu nombre? Tanareal What is your last name? ¿…" at bounding box center [371, 123] width 634 height 748
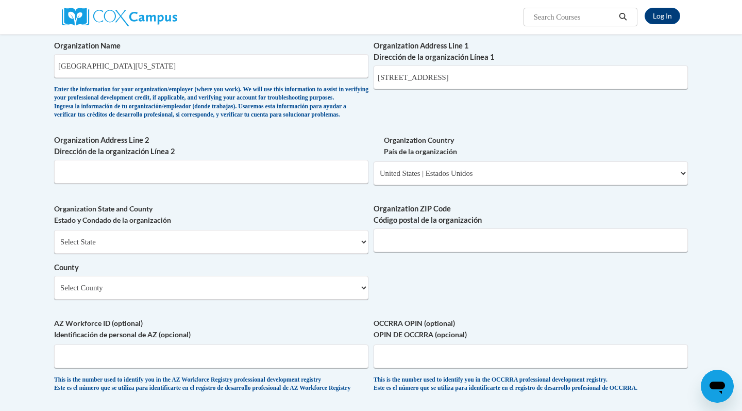
scroll to position [585, 0]
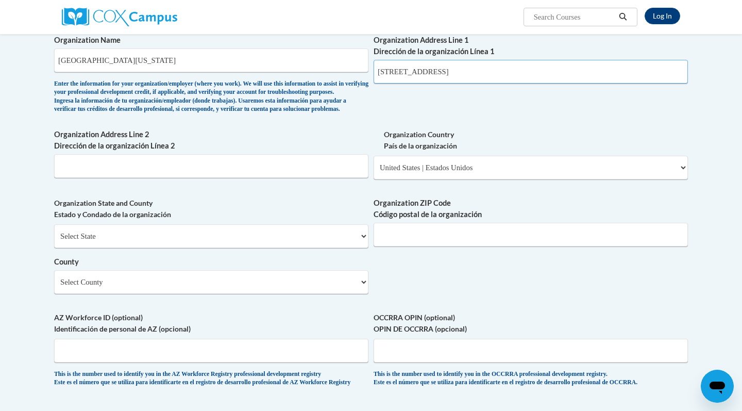
click at [463, 65] on input "[STREET_ADDRESS]" at bounding box center [531, 72] width 314 height 24
type input "1601 maple street, carrolton"
click at [396, 246] on input "Organization ZIP Code Código postal de la organización" at bounding box center [531, 235] width 314 height 24
type input "30118"
select select "Carroll"
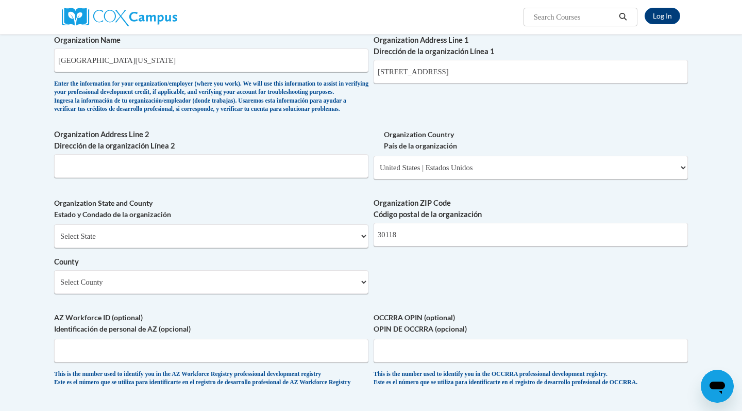
click at [173, 312] on label "AZ Workforce ID (optional) Identificación de personal de AZ (opcional)" at bounding box center [211, 323] width 314 height 23
click at [173, 339] on input "AZ Workforce ID (optional) Identificación de personal de AZ (opcional)" at bounding box center [211, 351] width 314 height 24
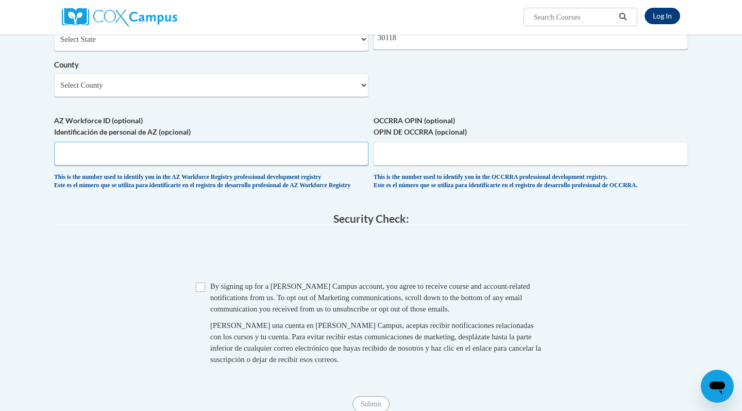
scroll to position [837, 0]
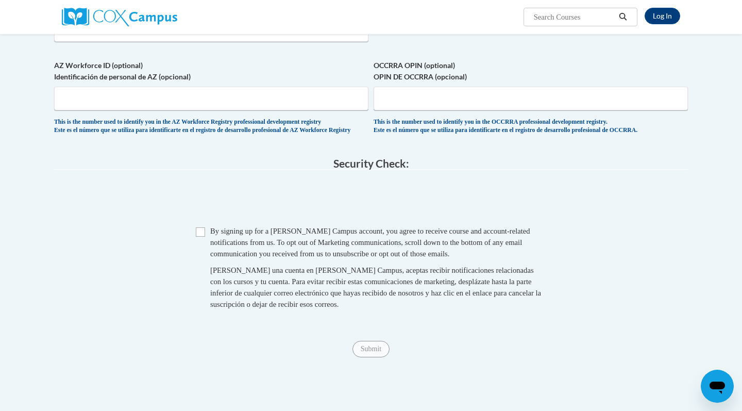
click at [203, 234] on input "Checkbox" at bounding box center [200, 231] width 9 height 9
checkbox input "true"
click at [376, 348] on input "Submit" at bounding box center [371, 349] width 37 height 16
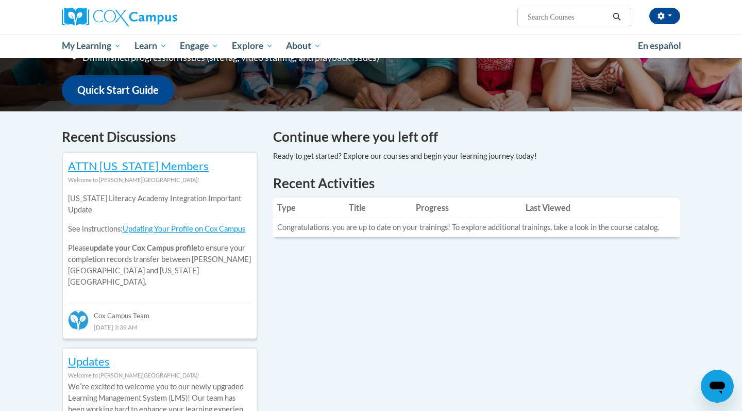
scroll to position [237, 0]
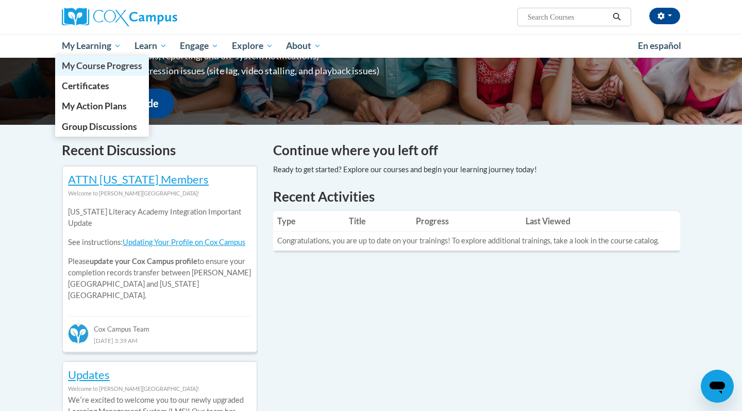
click at [102, 63] on span "My Course Progress" at bounding box center [102, 65] width 80 height 11
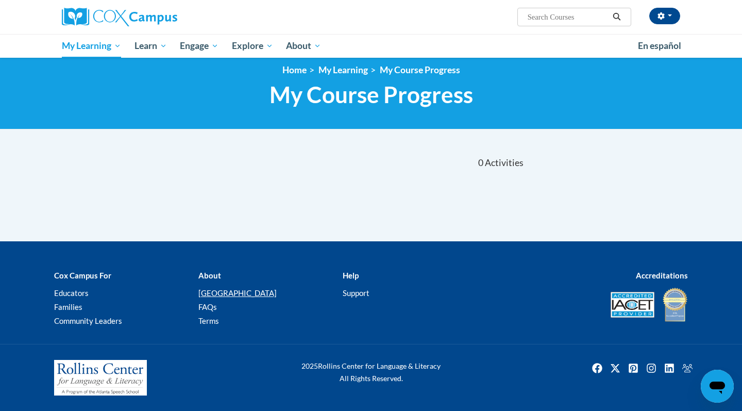
scroll to position [9, 0]
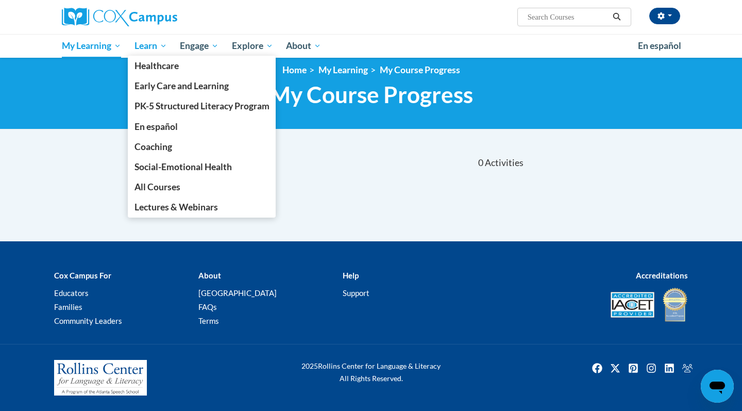
click at [148, 43] on span "Learn" at bounding box center [151, 46] width 32 height 12
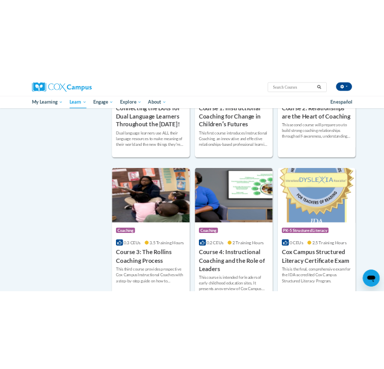
scroll to position [612, 0]
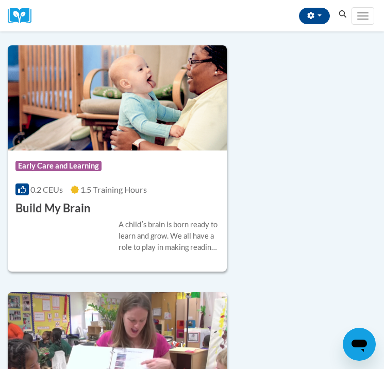
click at [338, 15] on icon "Search" at bounding box center [342, 14] width 9 height 8
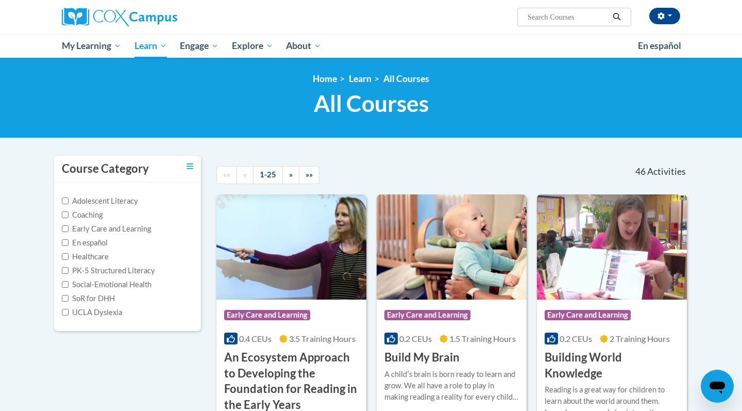
click at [384, 19] on input "Search..." at bounding box center [568, 17] width 82 height 12
type input "p"
type input "oral language"
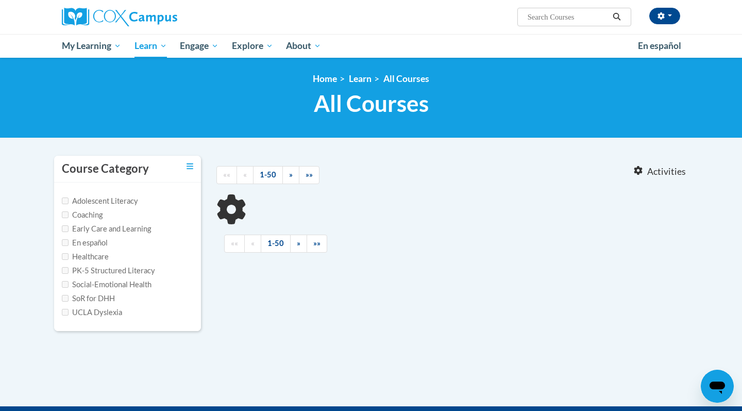
type input "oral language"
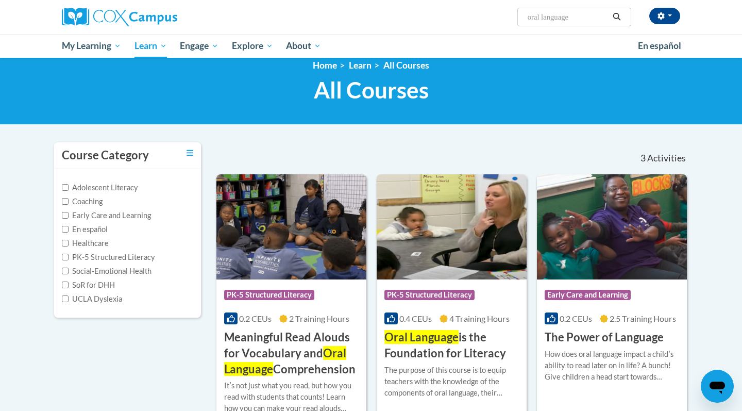
scroll to position [37, 0]
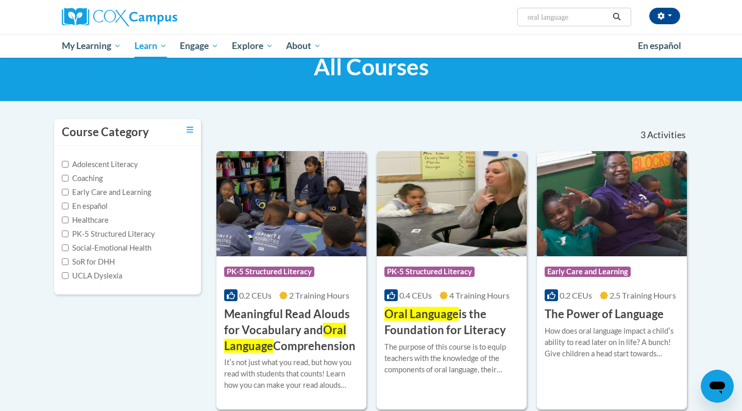
click at [428, 324] on h3 "Oral Language is the Foundation for Literacy" at bounding box center [452, 322] width 135 height 32
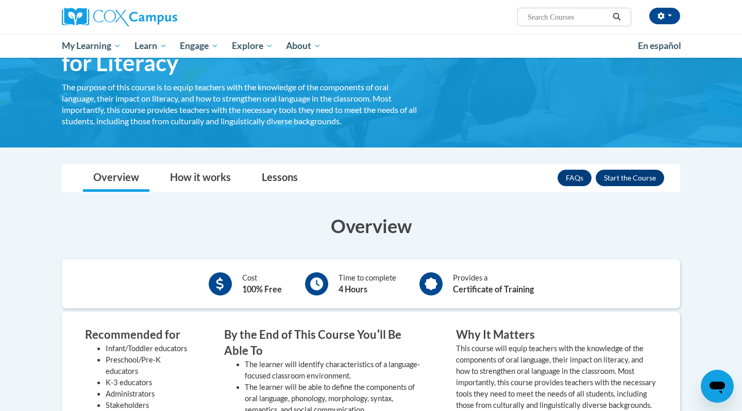
scroll to position [77, 0]
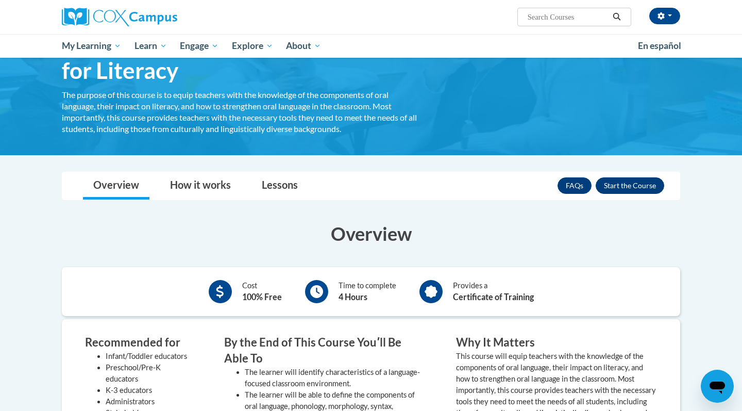
click at [630, 186] on button "Enroll" at bounding box center [630, 185] width 69 height 16
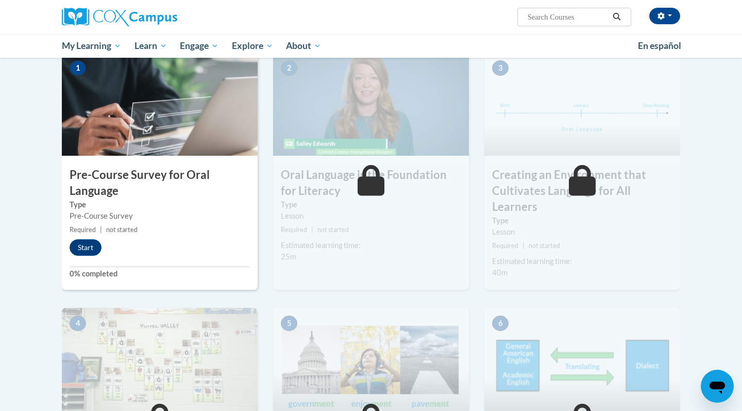
scroll to position [225, 0]
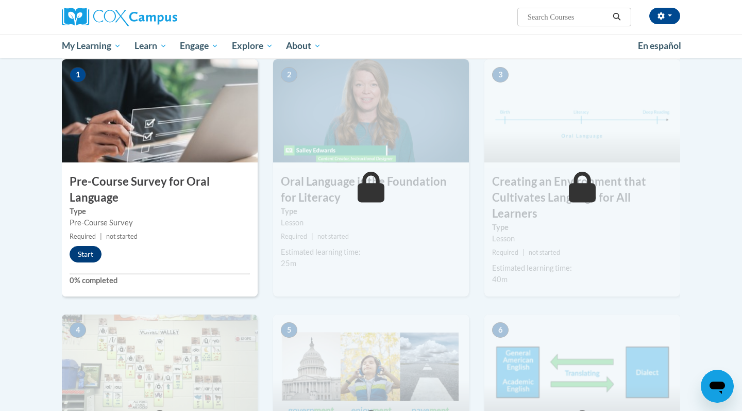
click at [84, 256] on button "Start" at bounding box center [86, 254] width 32 height 16
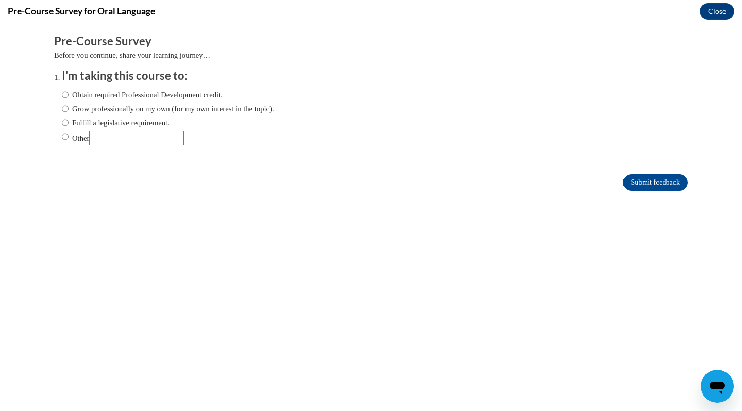
scroll to position [0, 0]
click at [92, 98] on label "Obtain required Professional Development credit." at bounding box center [142, 94] width 161 height 11
click at [69, 98] on input "Obtain required Professional Development credit." at bounding box center [65, 94] width 7 height 11
radio input "true"
click at [659, 183] on input "Submit feedback" at bounding box center [655, 182] width 65 height 16
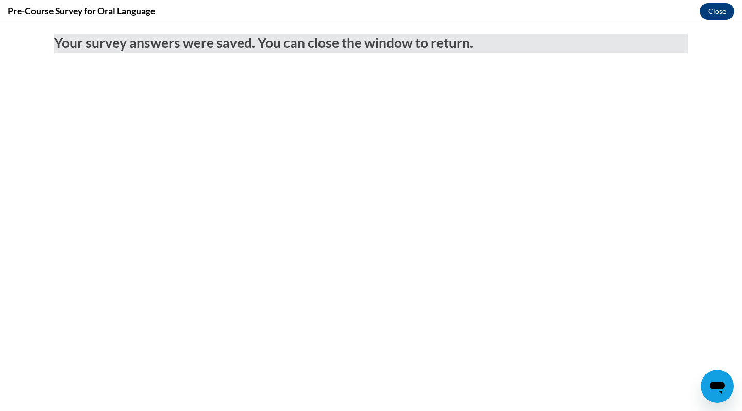
click at [713, 10] on button "Close" at bounding box center [717, 11] width 35 height 16
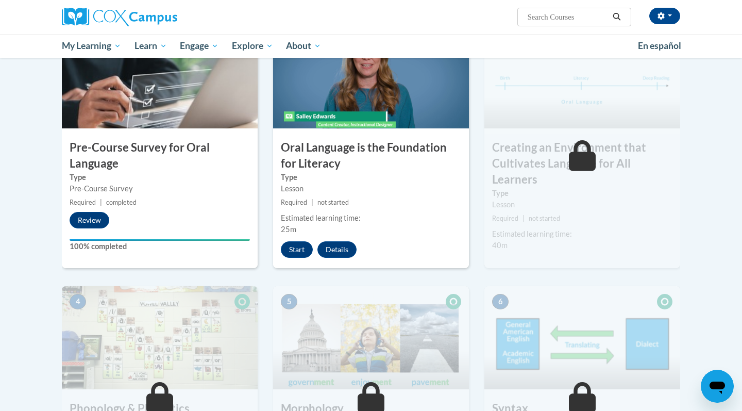
scroll to position [180, 0]
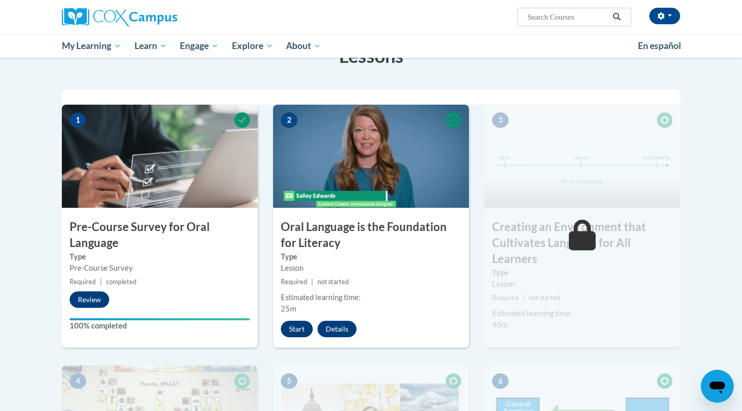
click at [296, 324] on button "Start" at bounding box center [297, 329] width 32 height 16
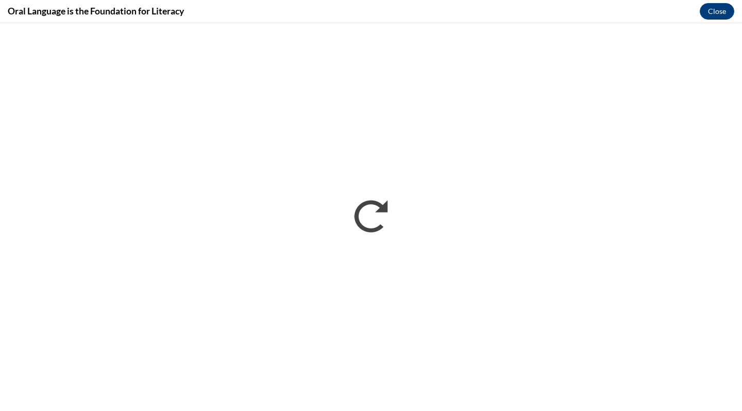
scroll to position [0, 0]
